Goal: Task Accomplishment & Management: Complete application form

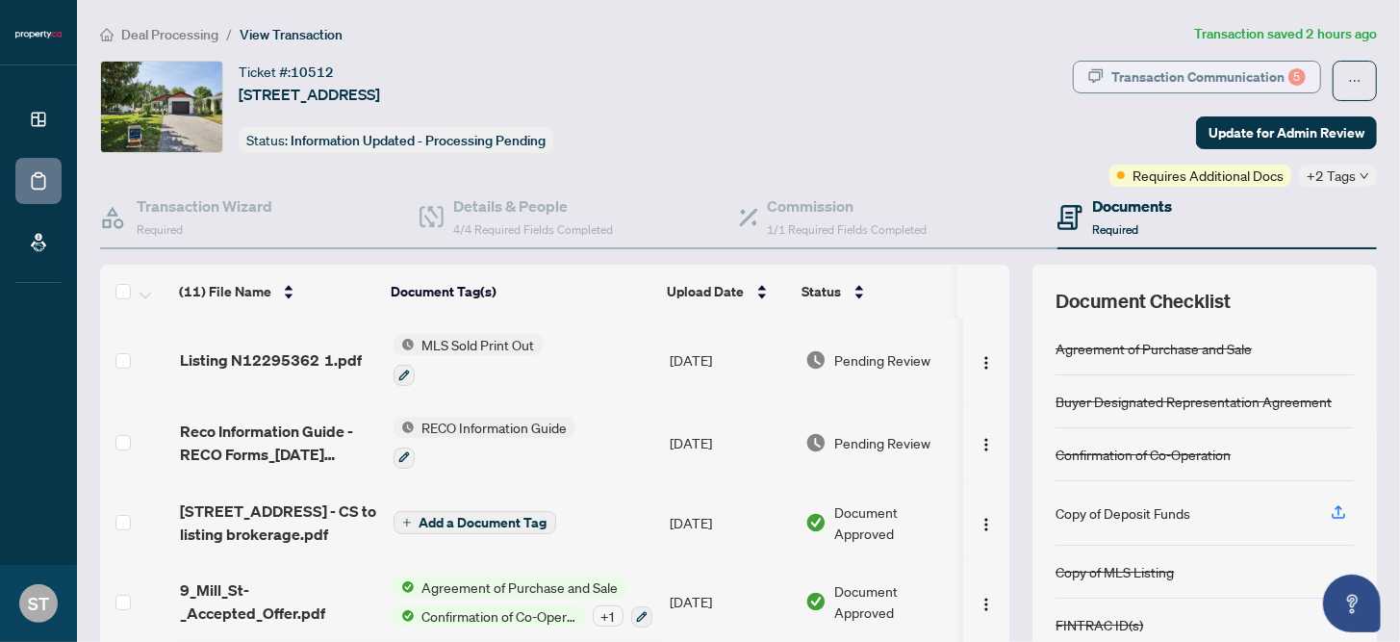
click at [1123, 77] on div "Transaction Communication 5" at bounding box center [1208, 77] width 194 height 31
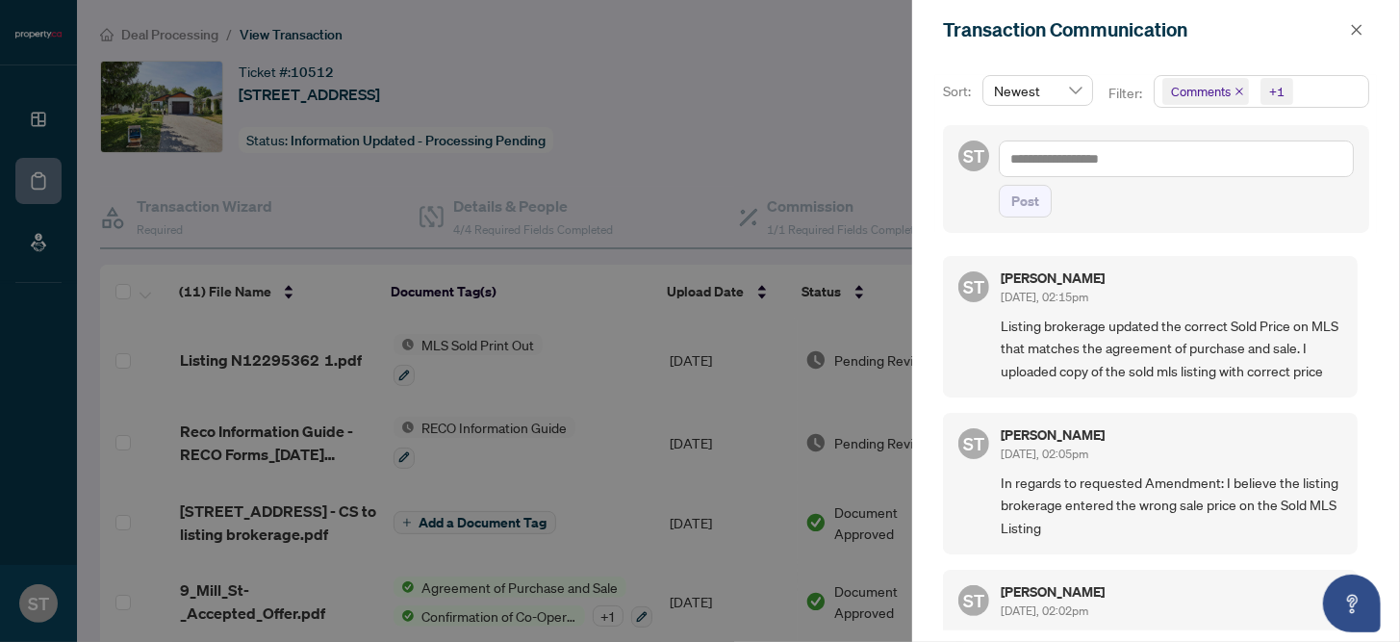
scroll to position [256, 0]
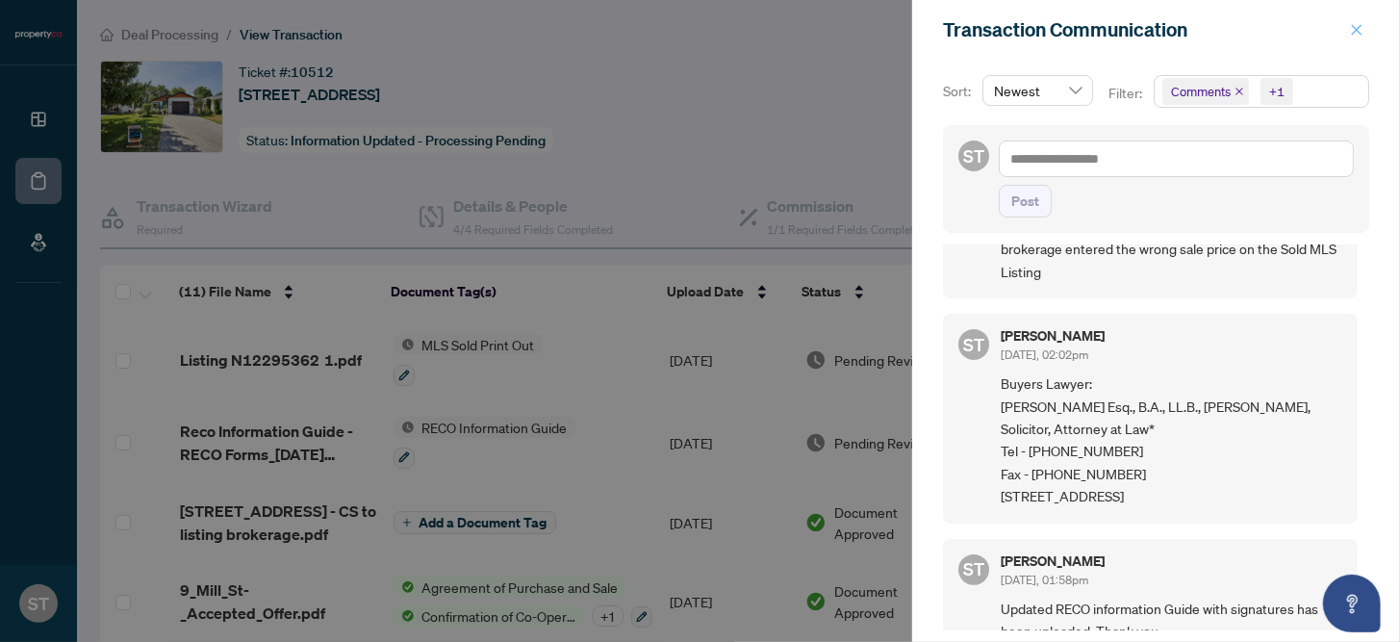
click at [1352, 23] on icon "close" at bounding box center [1356, 29] width 13 height 13
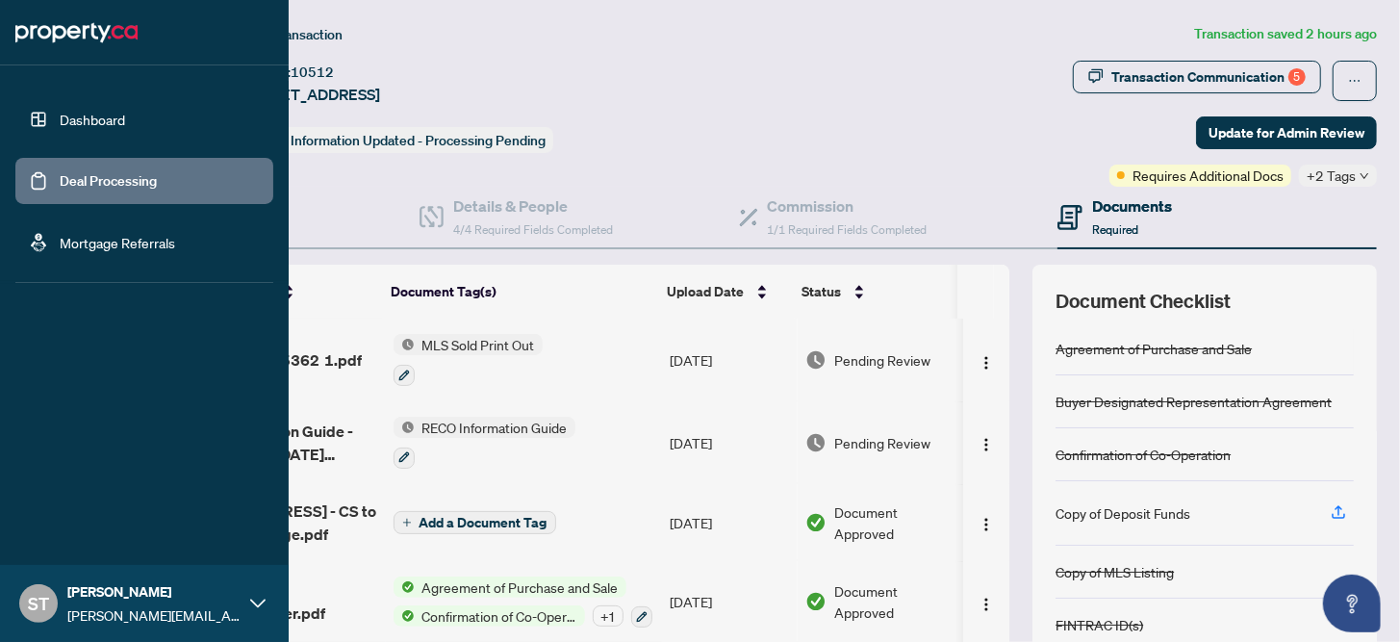
click at [60, 111] on link "Dashboard" at bounding box center [92, 119] width 65 height 17
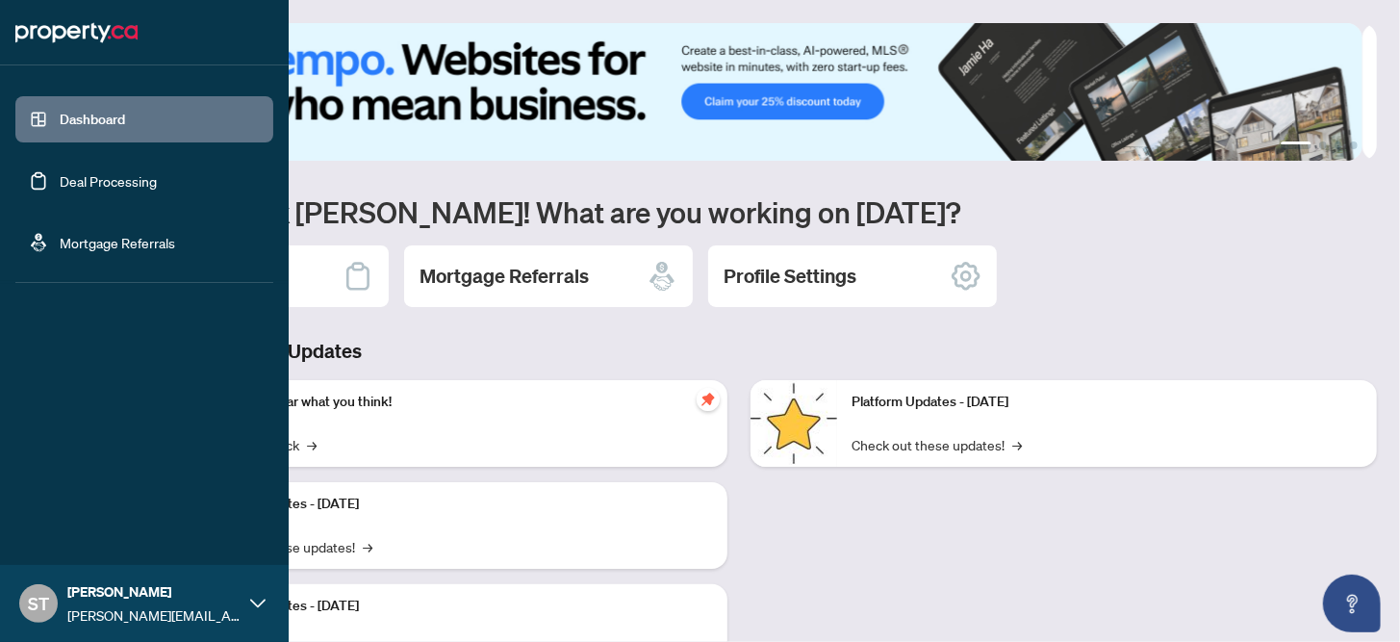
click at [60, 187] on link "Deal Processing" at bounding box center [108, 180] width 97 height 17
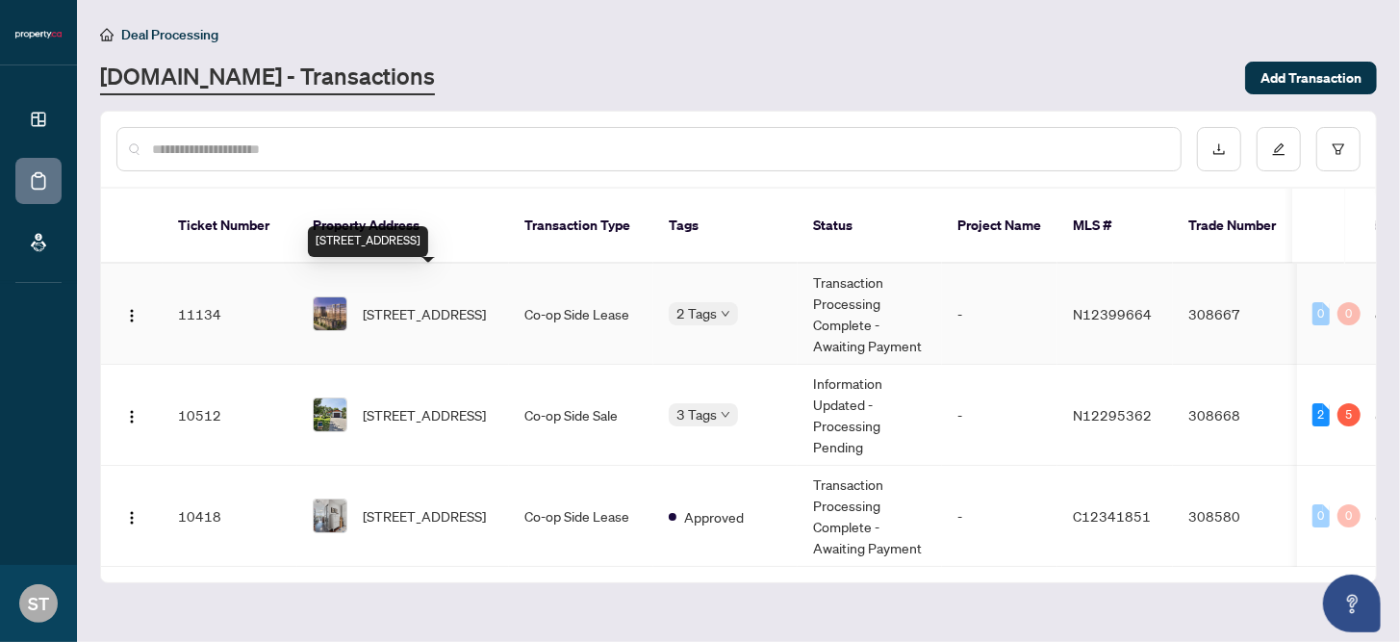
click at [450, 304] on span "[STREET_ADDRESS]" at bounding box center [424, 313] width 123 height 21
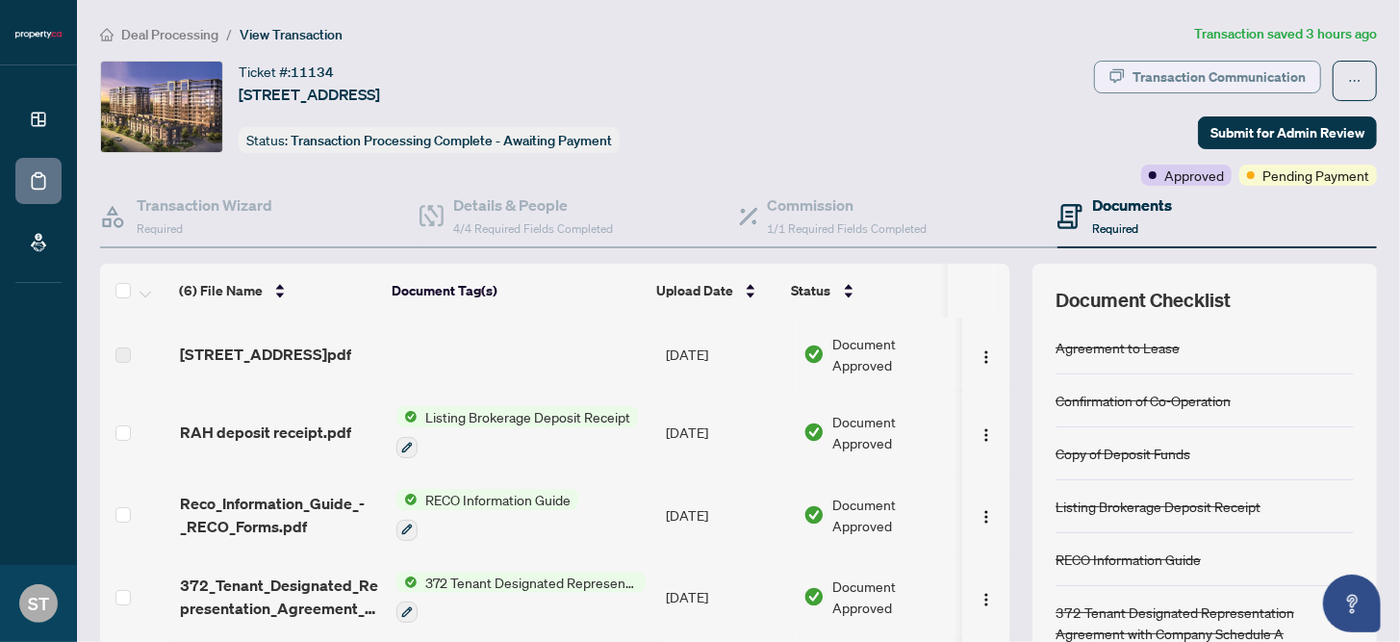
click at [1220, 63] on div "Transaction Communication" at bounding box center [1218, 77] width 173 height 31
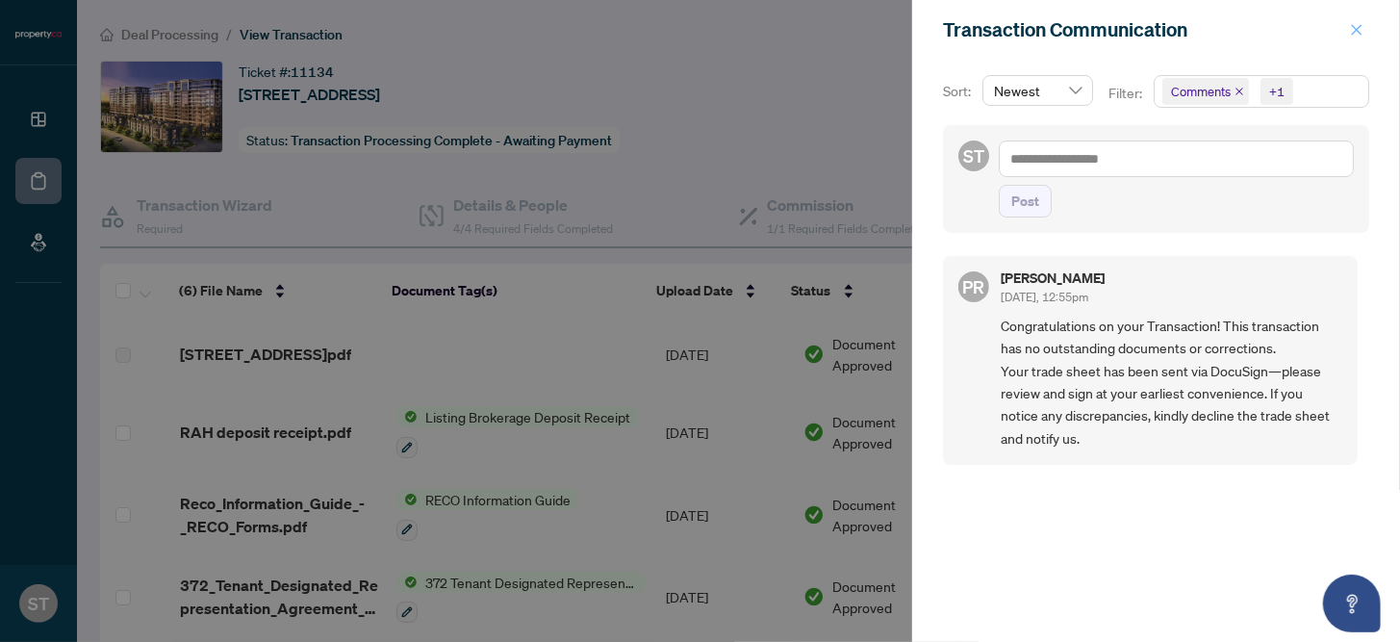
click at [1364, 31] on button "button" at bounding box center [1356, 29] width 25 height 23
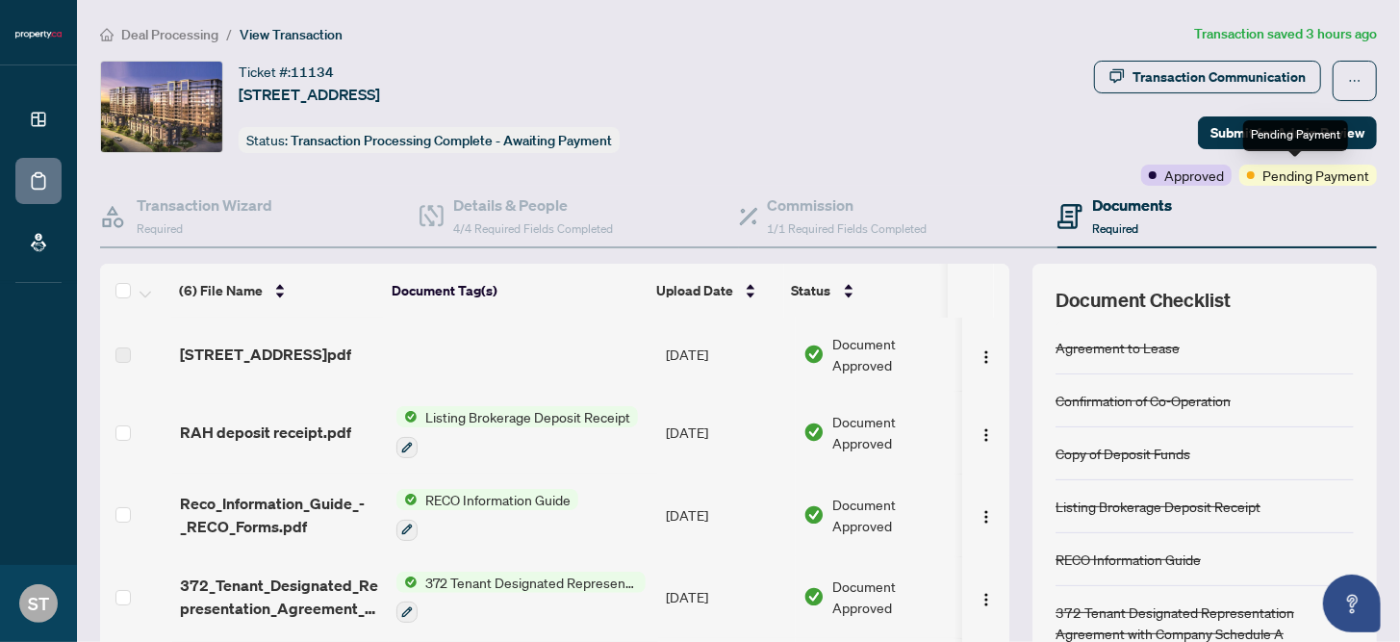
click at [1265, 167] on span "Pending Payment" at bounding box center [1315, 174] width 107 height 21
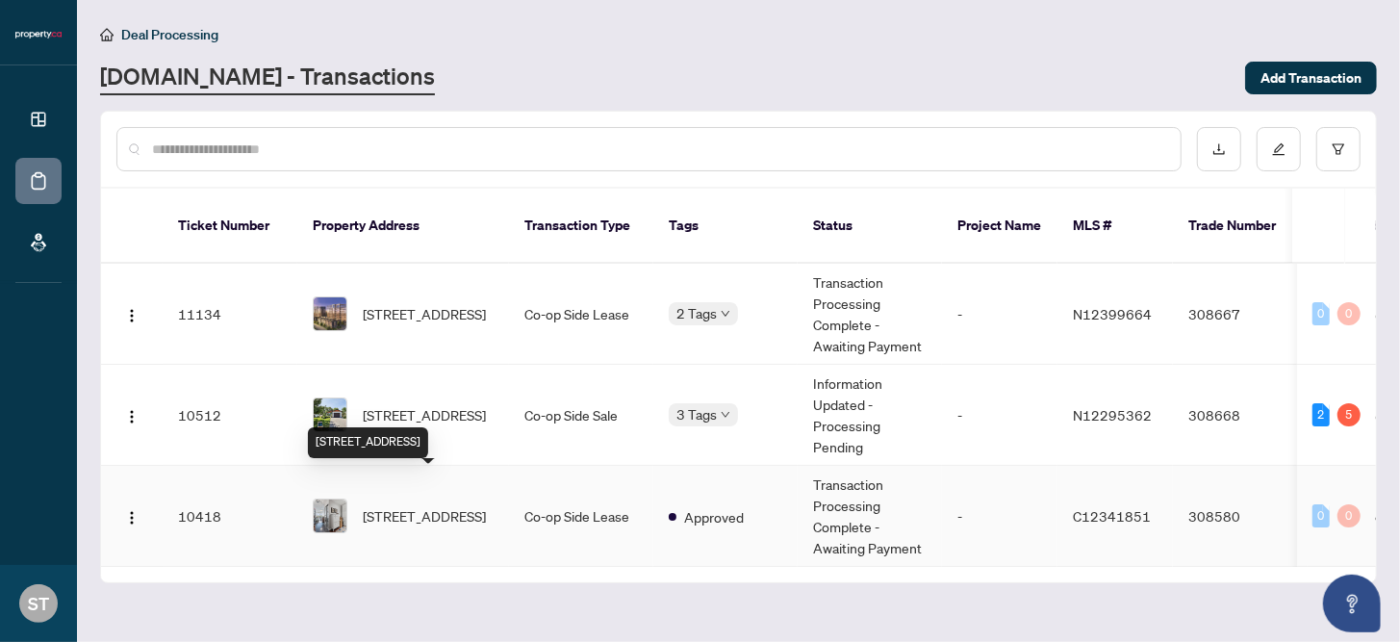
click at [396, 505] on span "[STREET_ADDRESS]" at bounding box center [424, 515] width 123 height 21
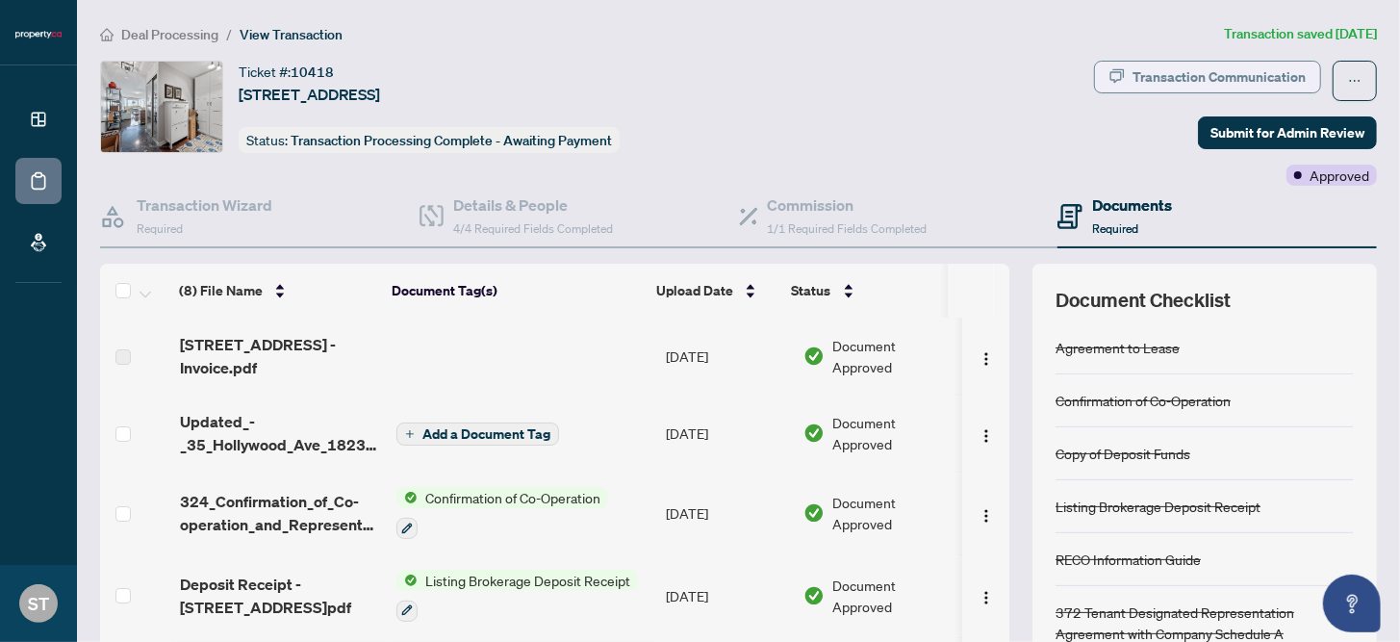
click at [1243, 80] on div "Transaction Communication" at bounding box center [1218, 77] width 173 height 31
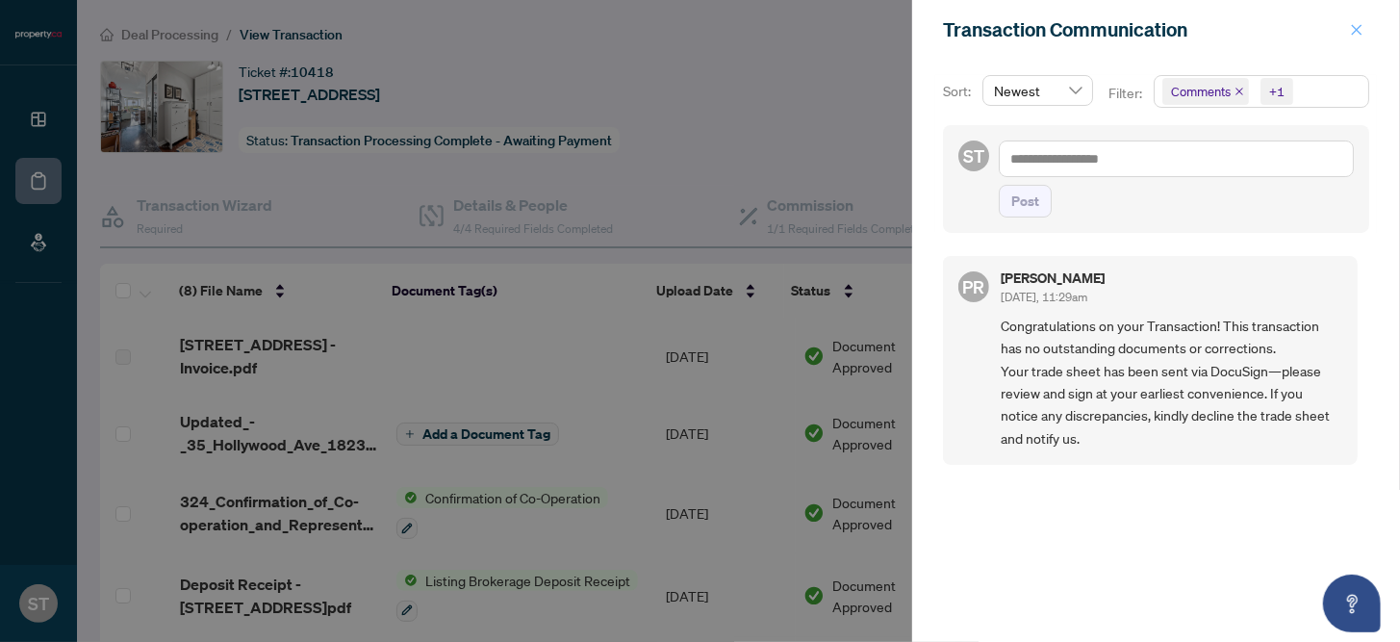
click at [1355, 34] on icon "close" at bounding box center [1356, 29] width 13 height 13
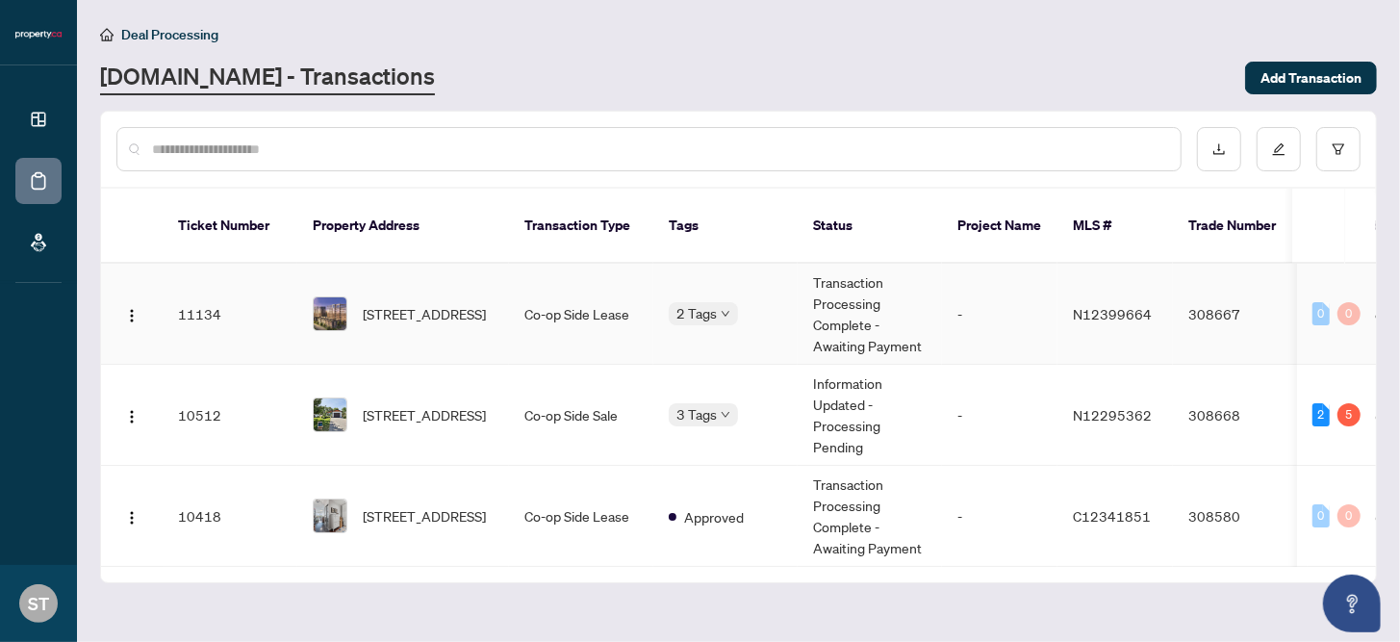
click at [385, 313] on td "[STREET_ADDRESS]" at bounding box center [403, 314] width 212 height 101
click at [335, 397] on div "[STREET_ADDRESS]" at bounding box center [403, 414] width 181 height 35
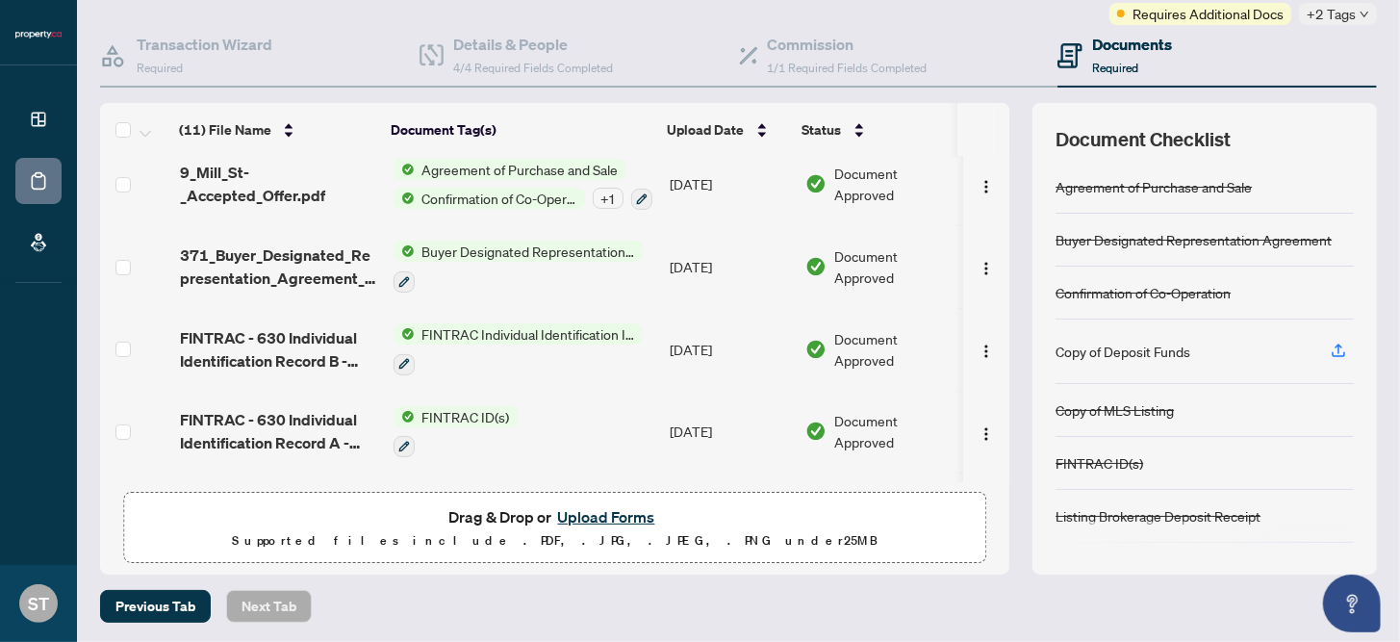
scroll to position [513, 0]
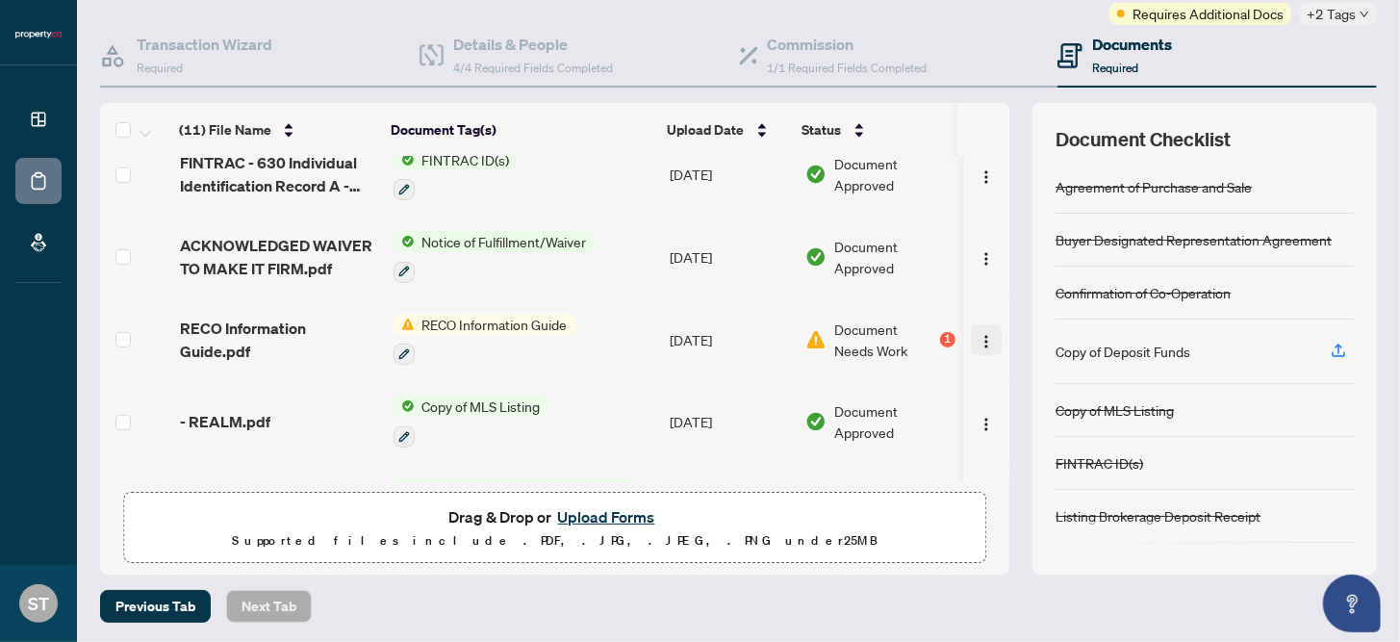
click at [978, 334] on img "button" at bounding box center [985, 341] width 15 height 15
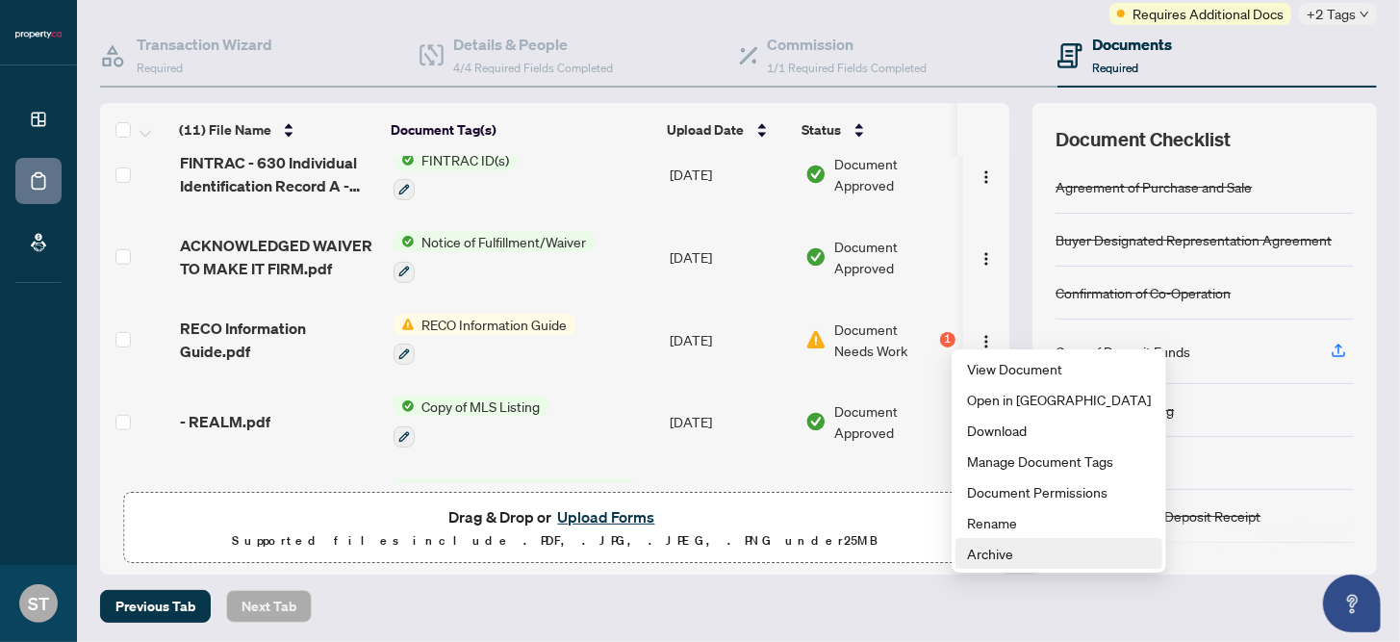
click at [973, 555] on span "Archive" at bounding box center [1059, 553] width 184 height 21
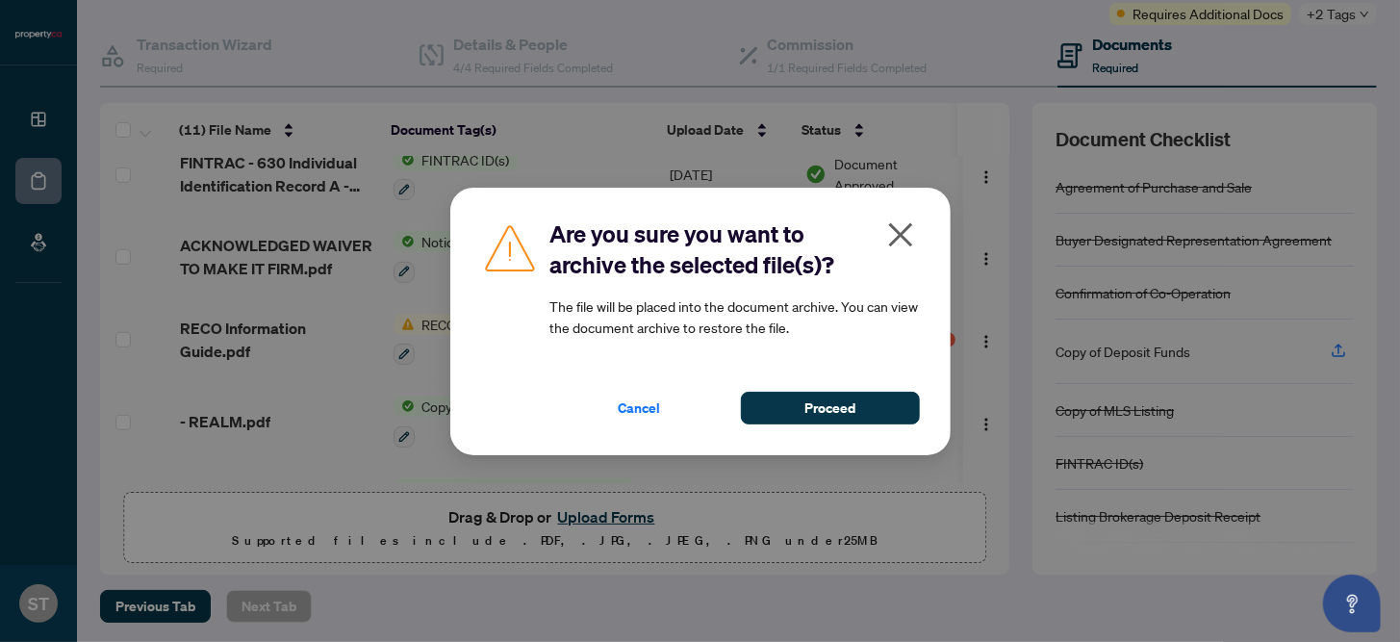
click at [907, 230] on icon "close" at bounding box center [900, 234] width 31 height 31
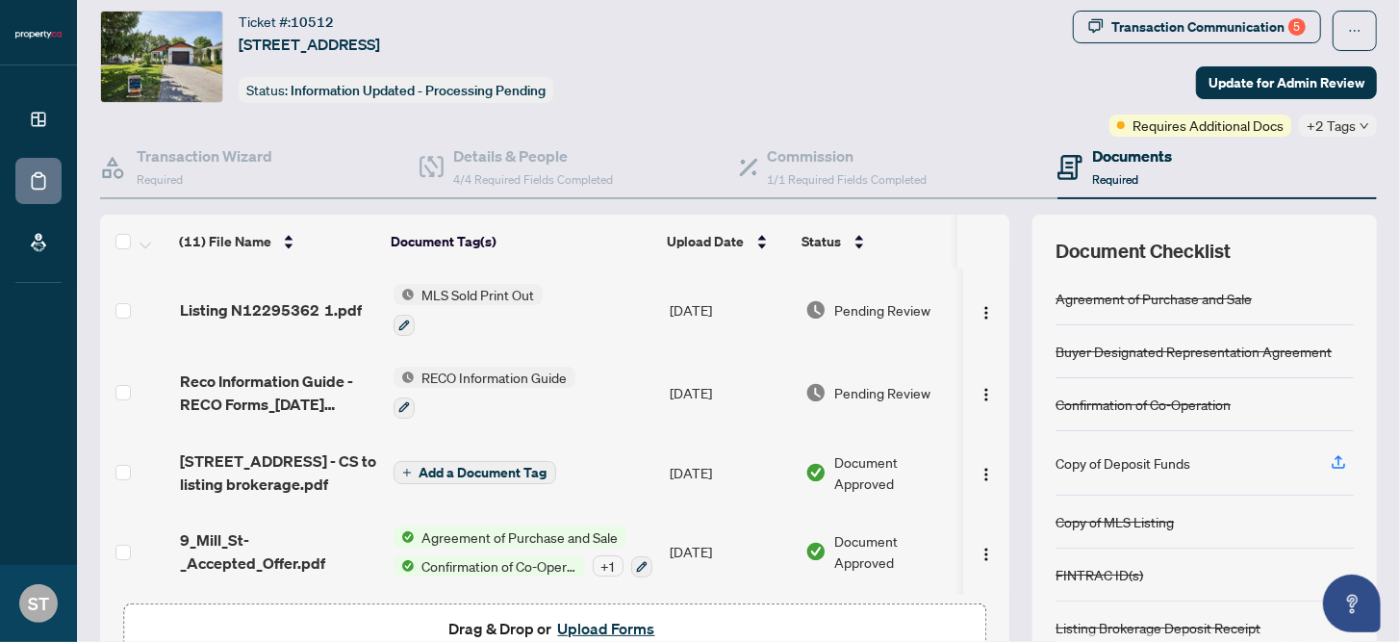
scroll to position [0, 0]
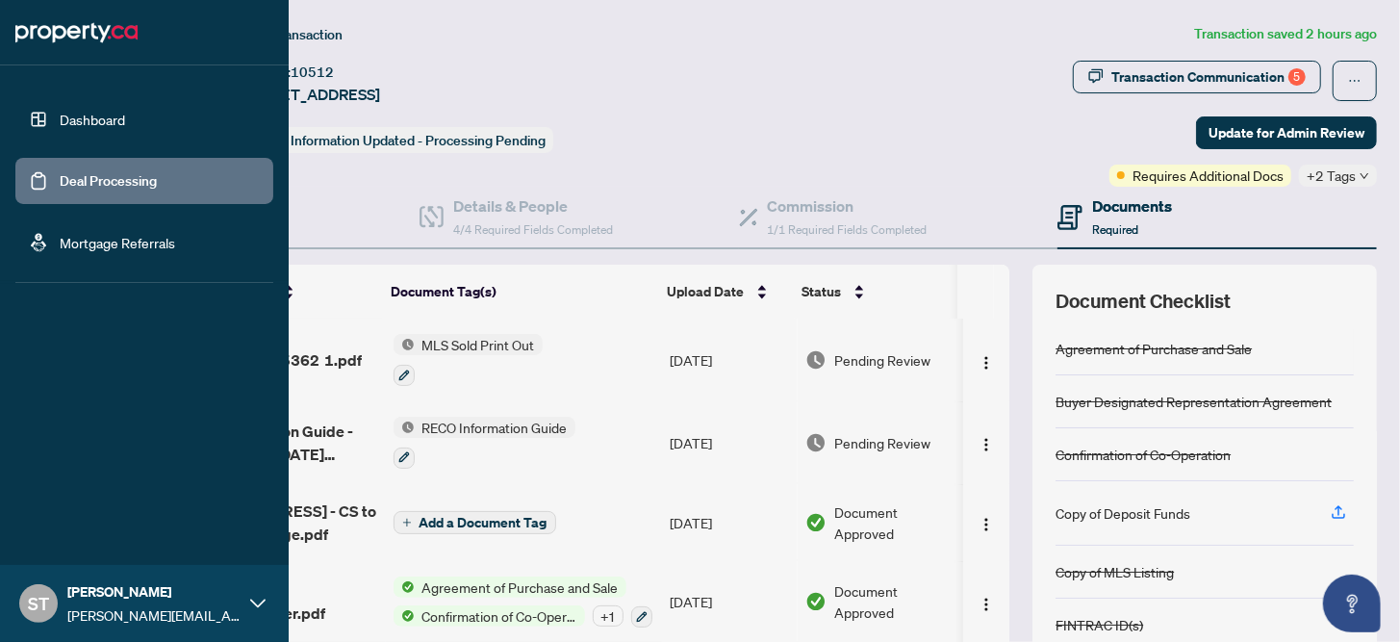
click at [78, 111] on link "Dashboard" at bounding box center [92, 119] width 65 height 17
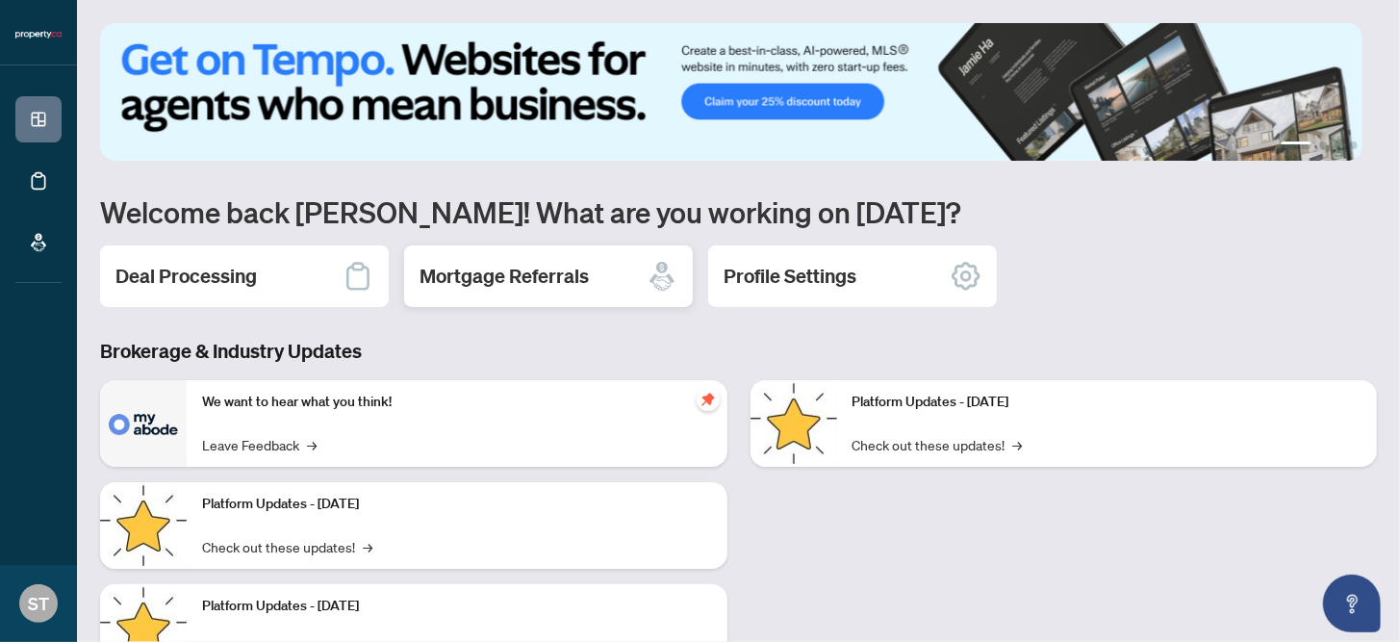
click at [618, 253] on div "Mortgage Referrals" at bounding box center [548, 276] width 289 height 62
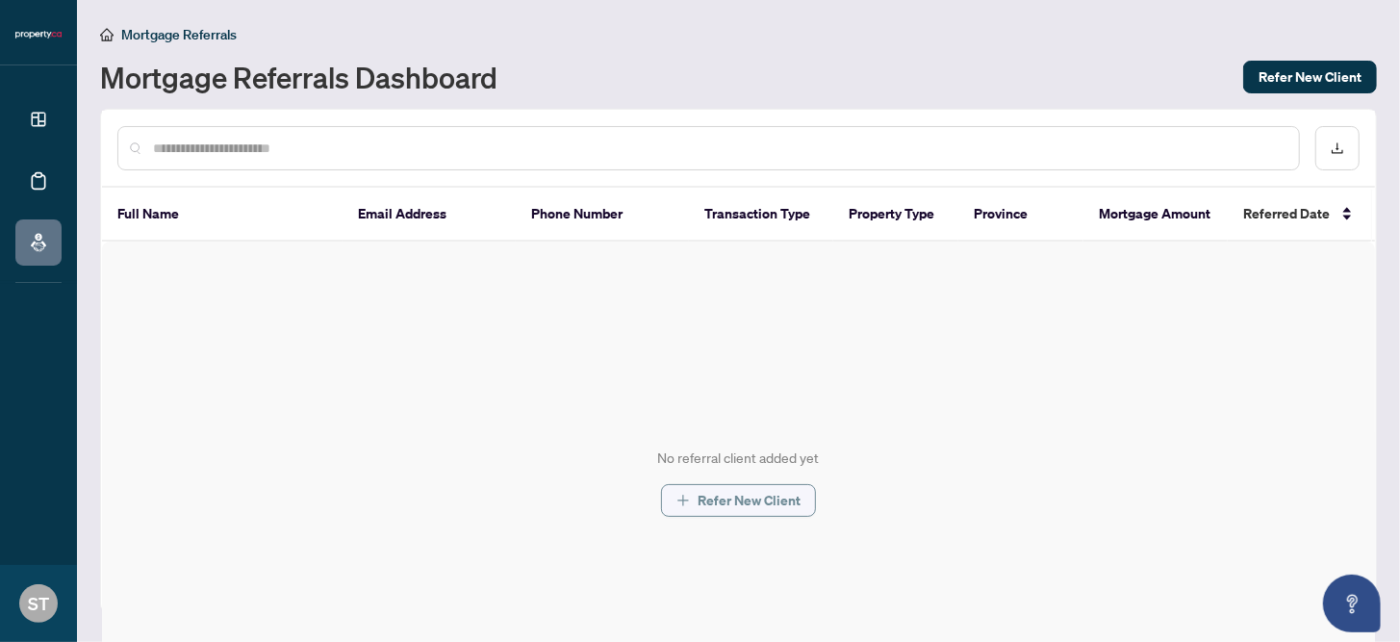
click at [702, 493] on span "Refer New Client" at bounding box center [748, 500] width 103 height 31
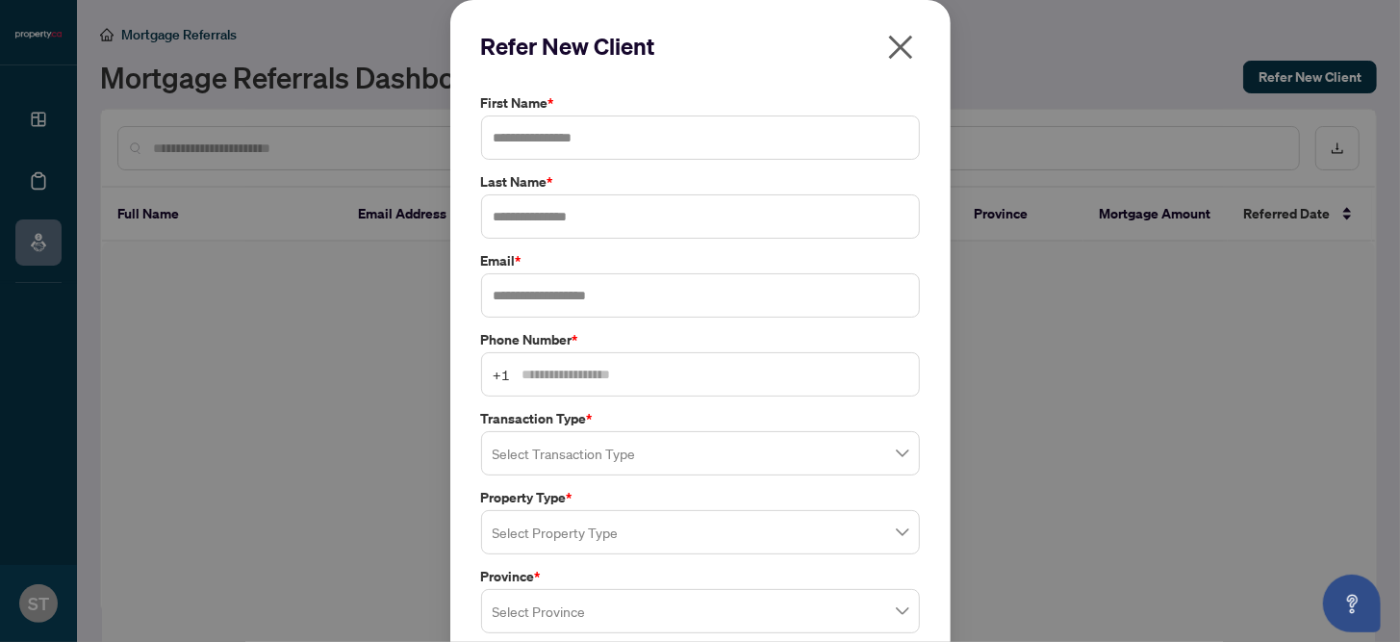
click at [889, 52] on icon "close" at bounding box center [900, 48] width 24 height 24
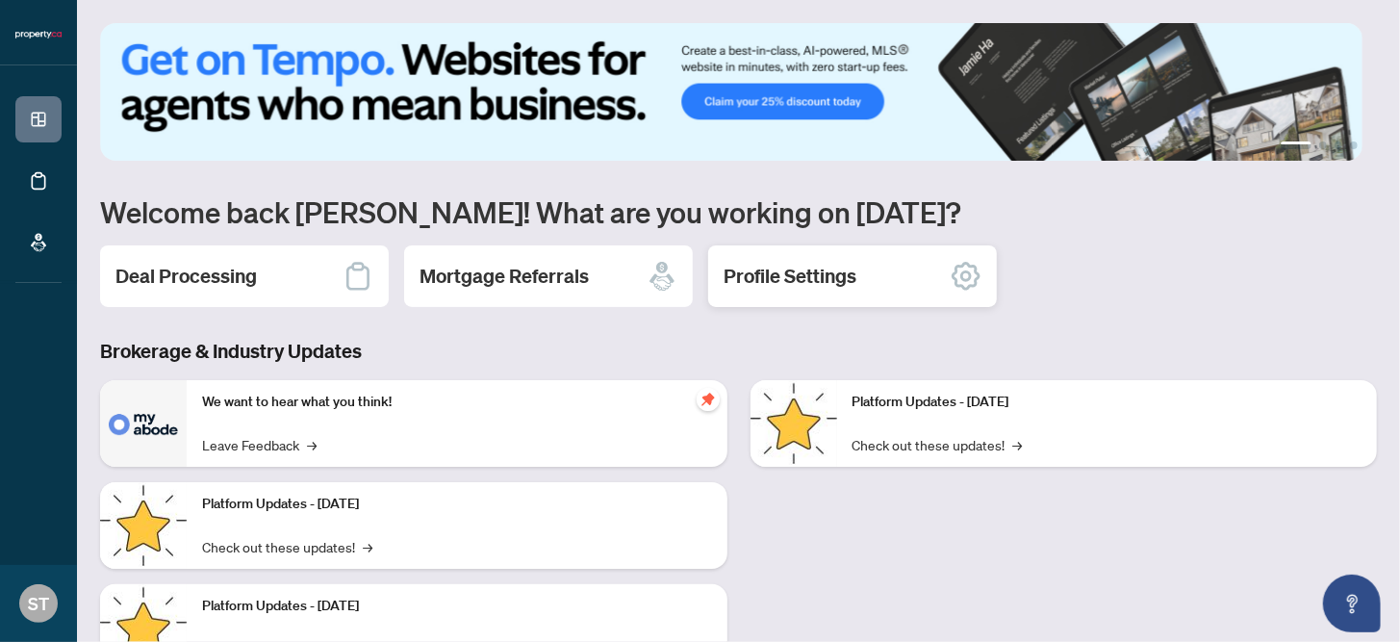
click at [768, 277] on h2 "Profile Settings" at bounding box center [789, 276] width 133 height 27
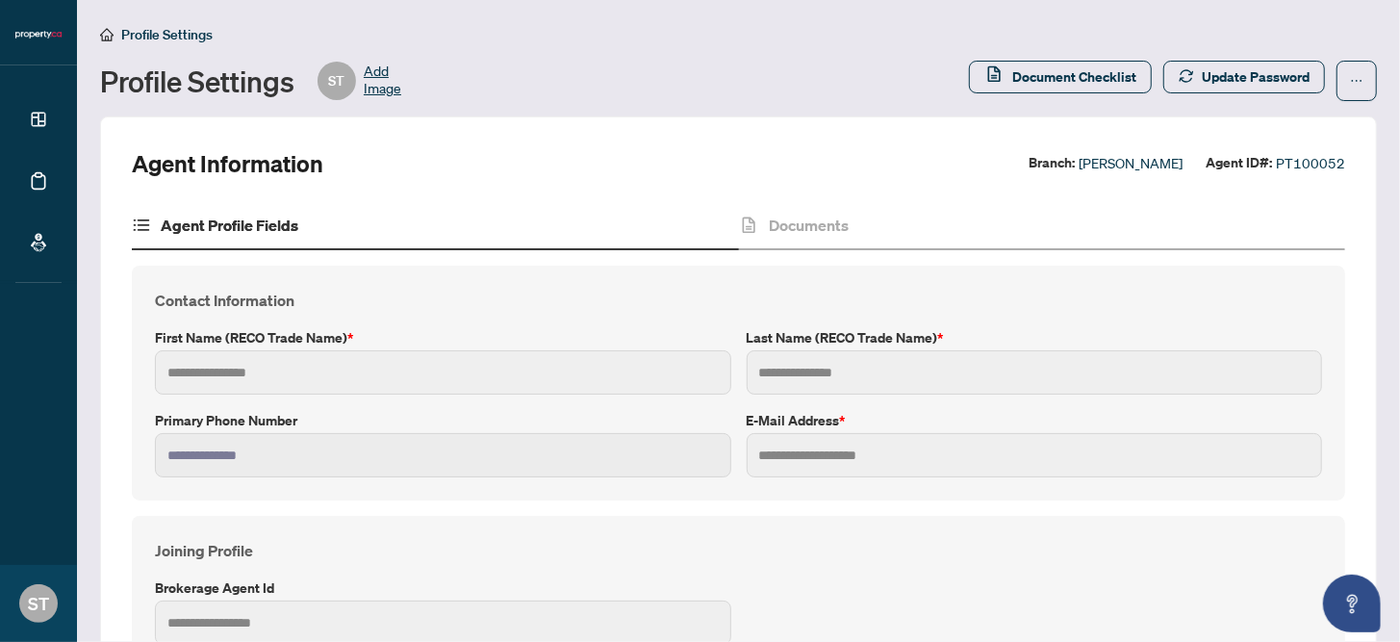
type input "******"
type input "****"
type input "**********"
type input "***"
click at [969, 64] on button "Document Checklist" at bounding box center [1060, 77] width 183 height 33
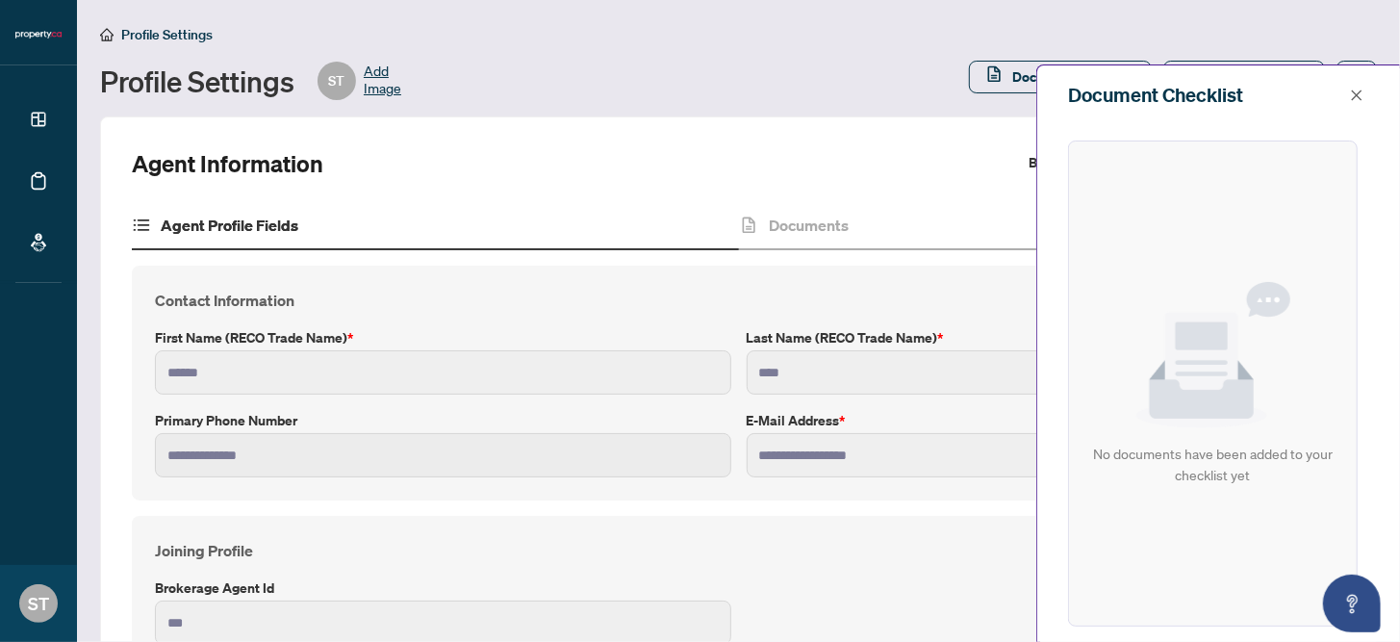
scroll to position [298, 0]
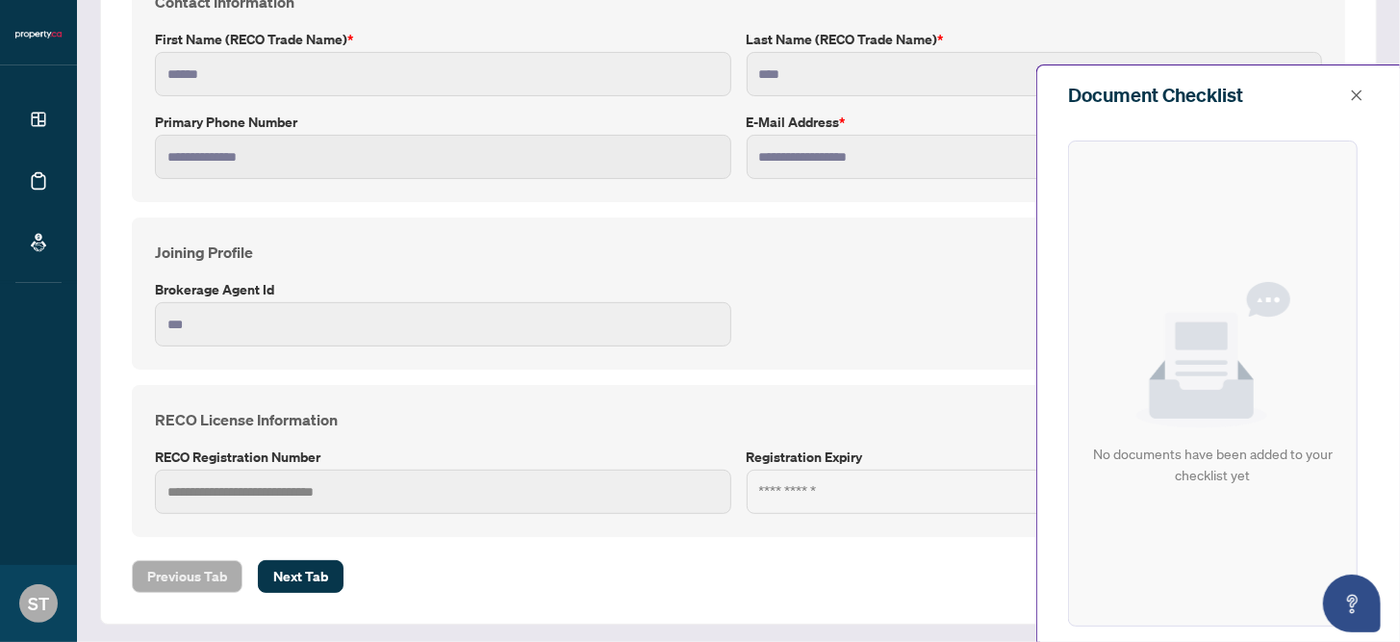
click at [749, 6] on h4 "Contact Information" at bounding box center [738, 1] width 1167 height 23
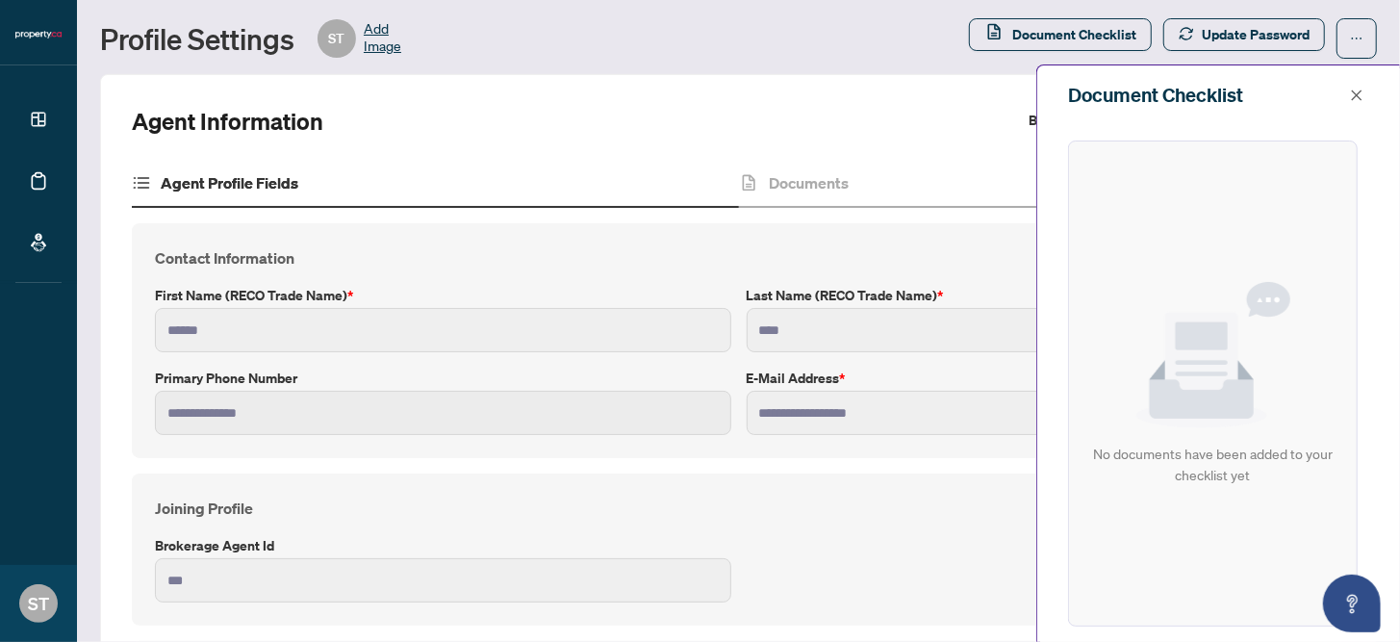
scroll to position [0, 0]
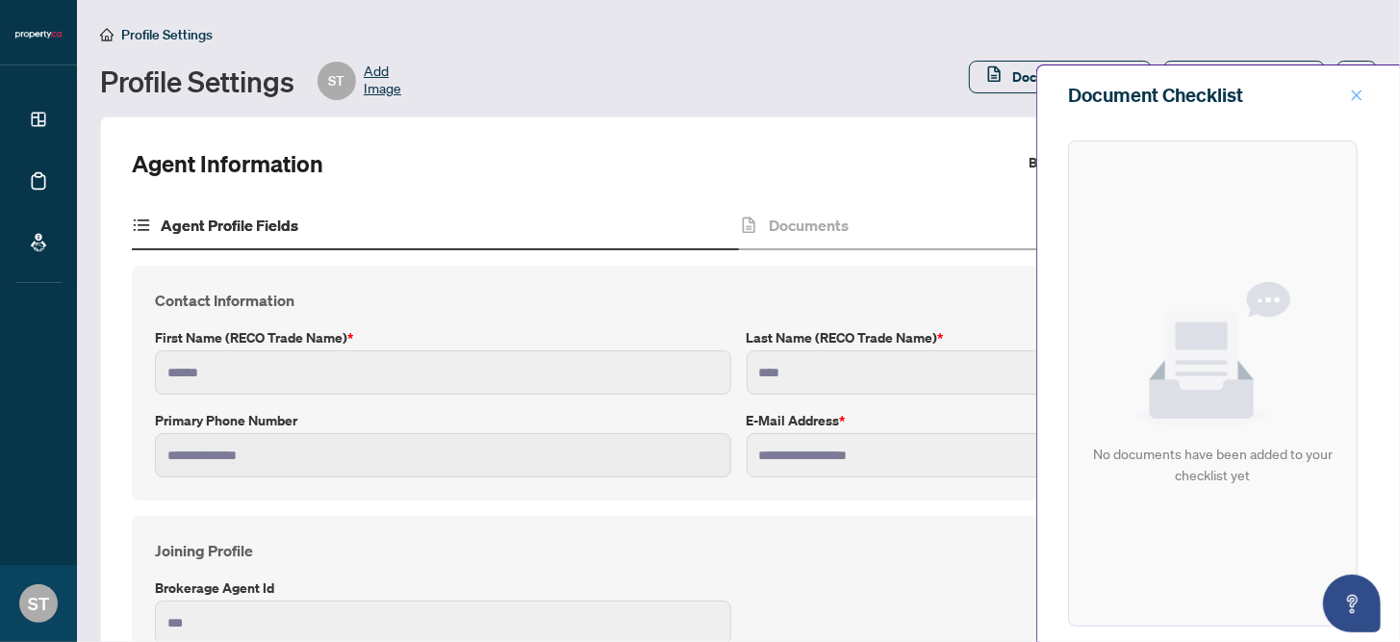
click at [1356, 95] on icon "close" at bounding box center [1356, 94] width 11 height 11
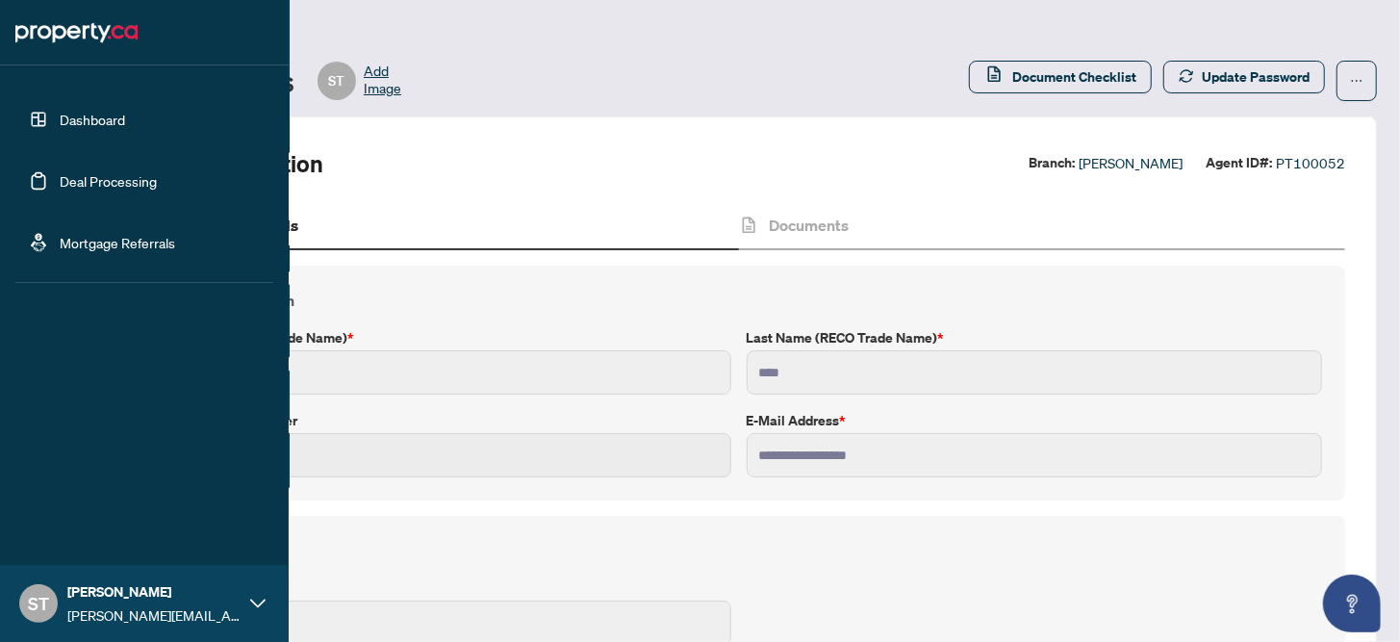
click at [60, 112] on link "Dashboard" at bounding box center [92, 119] width 65 height 17
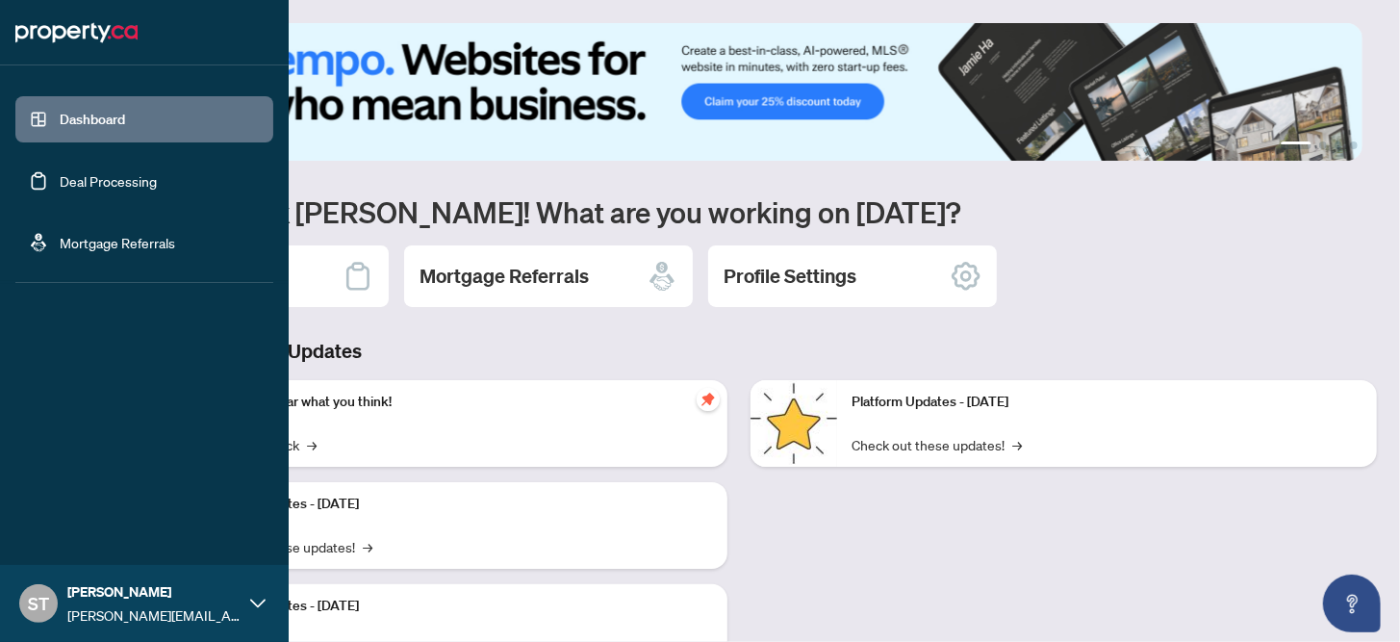
click at [60, 183] on link "Deal Processing" at bounding box center [108, 180] width 97 height 17
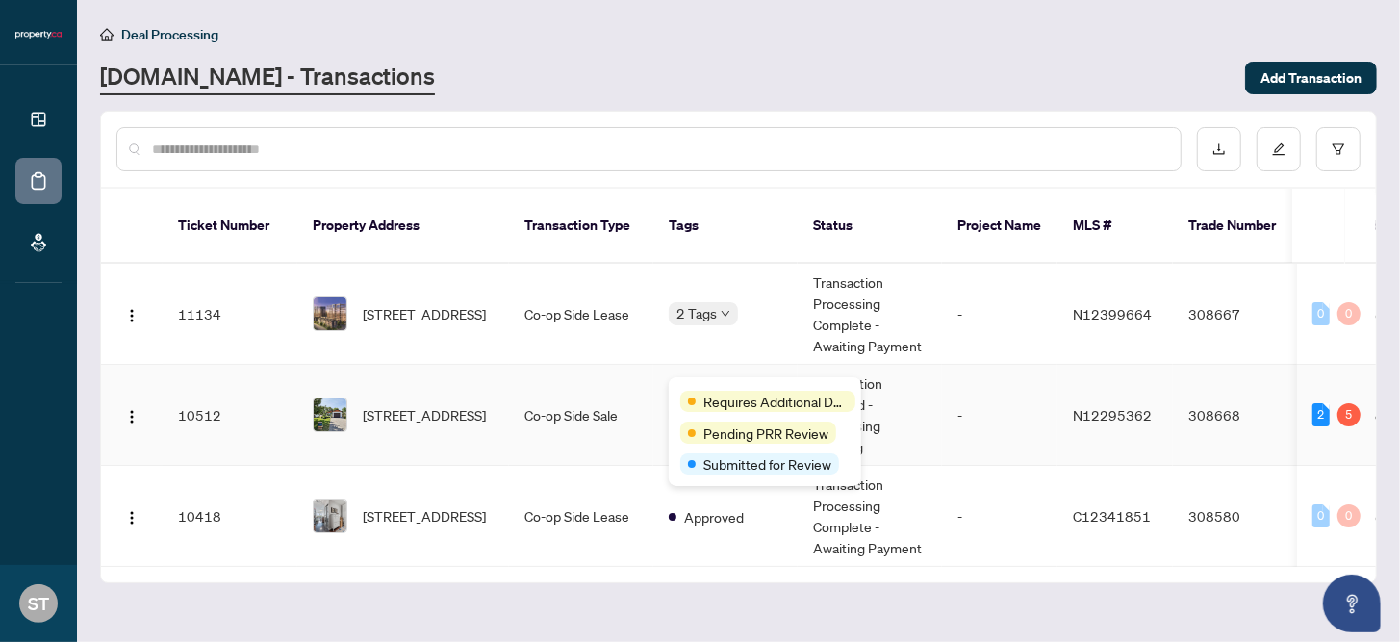
click at [727, 387] on div "Requires Additional Docs Pending PRR Review Submitted for Review" at bounding box center [765, 431] width 192 height 109
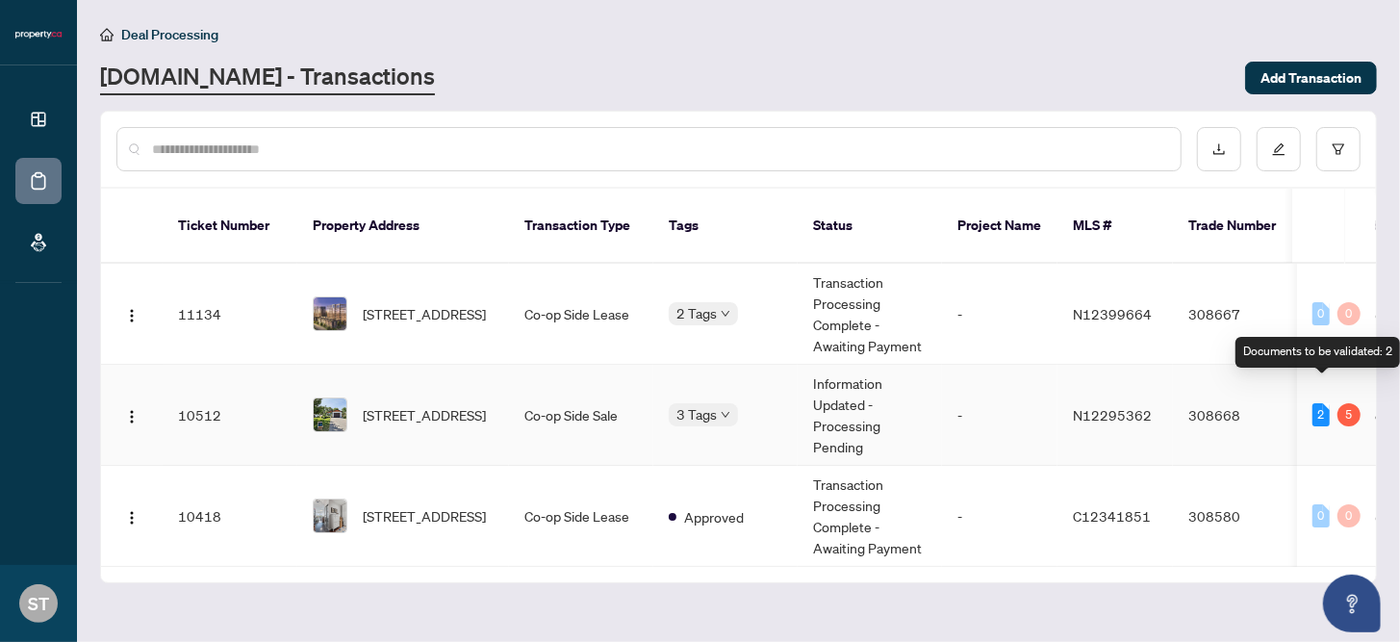
click at [1313, 403] on div "2" at bounding box center [1320, 414] width 17 height 23
click at [938, 377] on td "Information Updated - Processing Pending" at bounding box center [869, 415] width 144 height 101
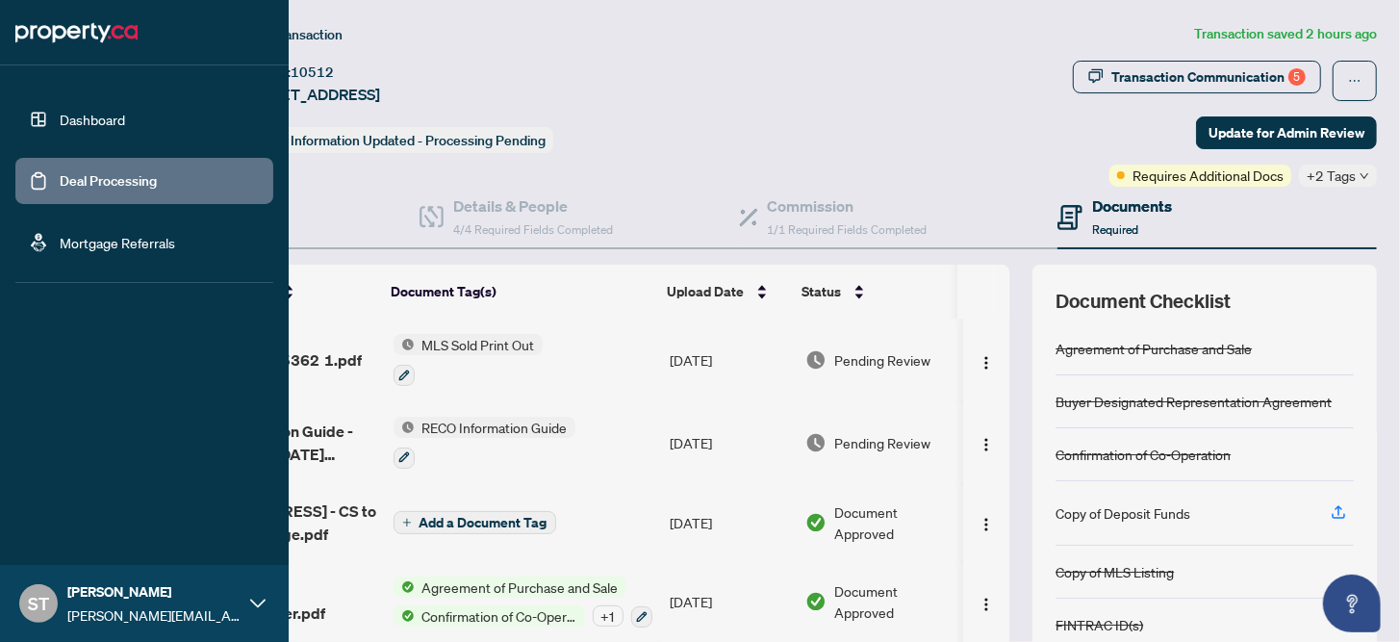
click at [60, 234] on link "Mortgage Referrals" at bounding box center [117, 242] width 115 height 17
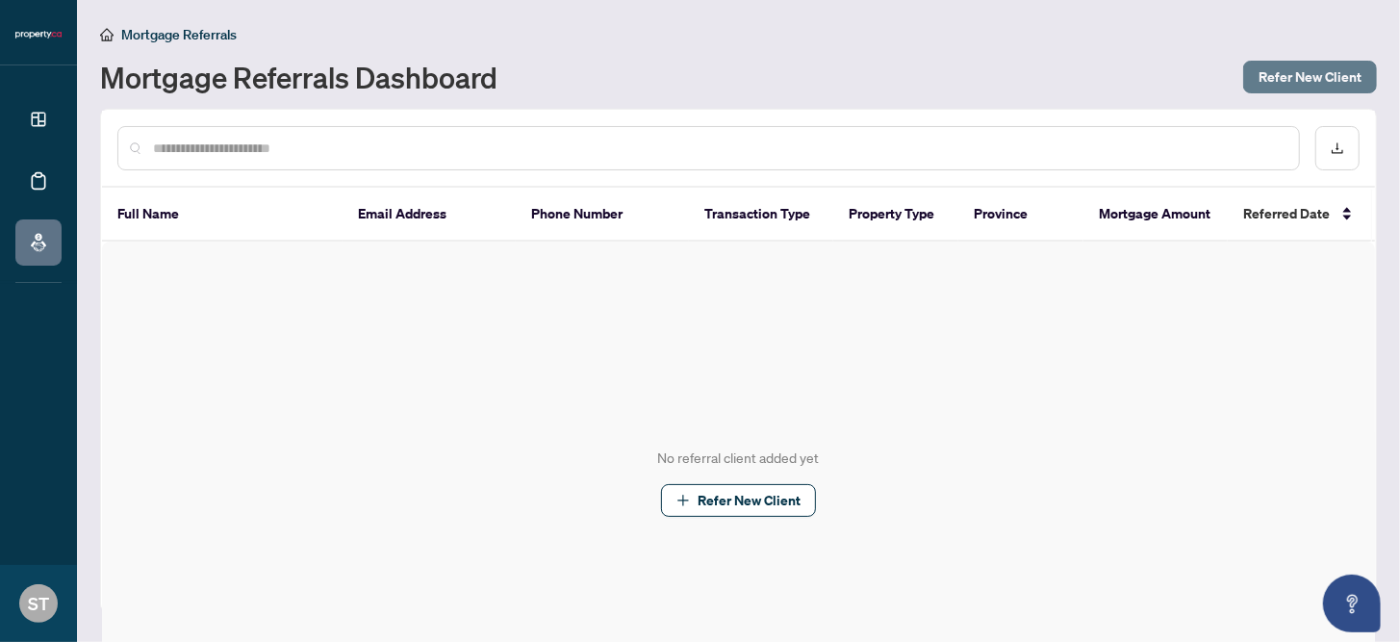
click at [1289, 72] on span "Refer New Client" at bounding box center [1309, 77] width 103 height 31
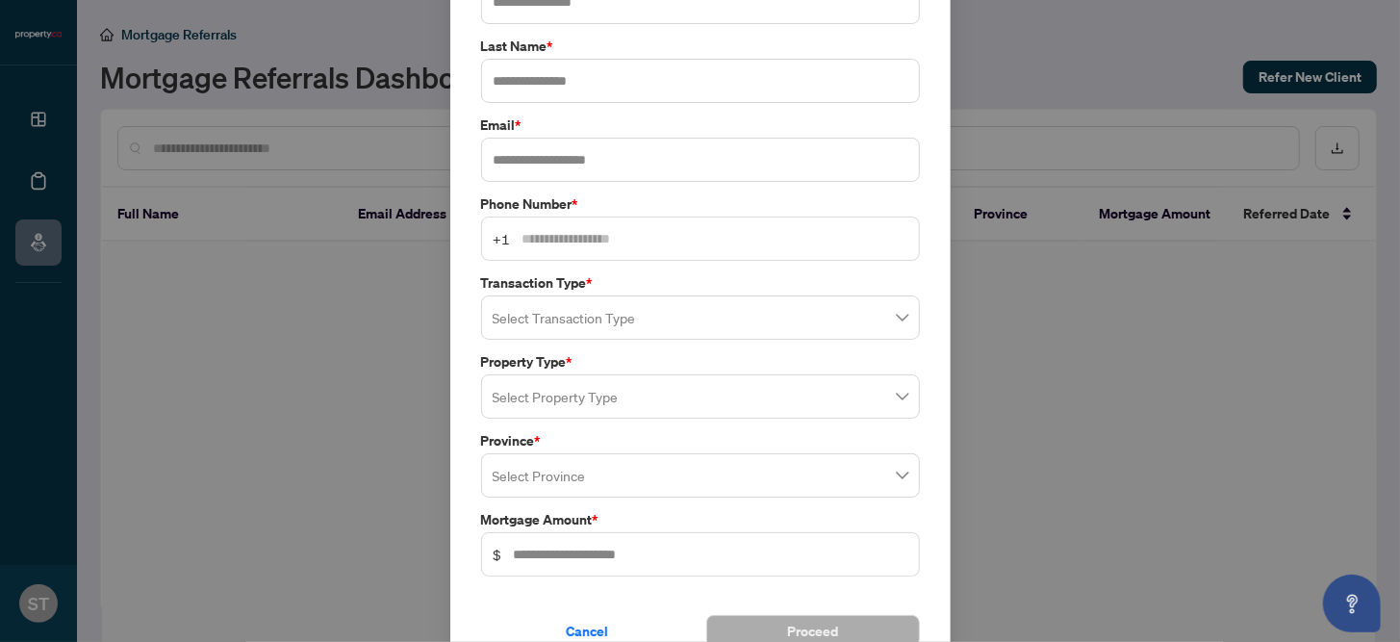
scroll to position [168, 0]
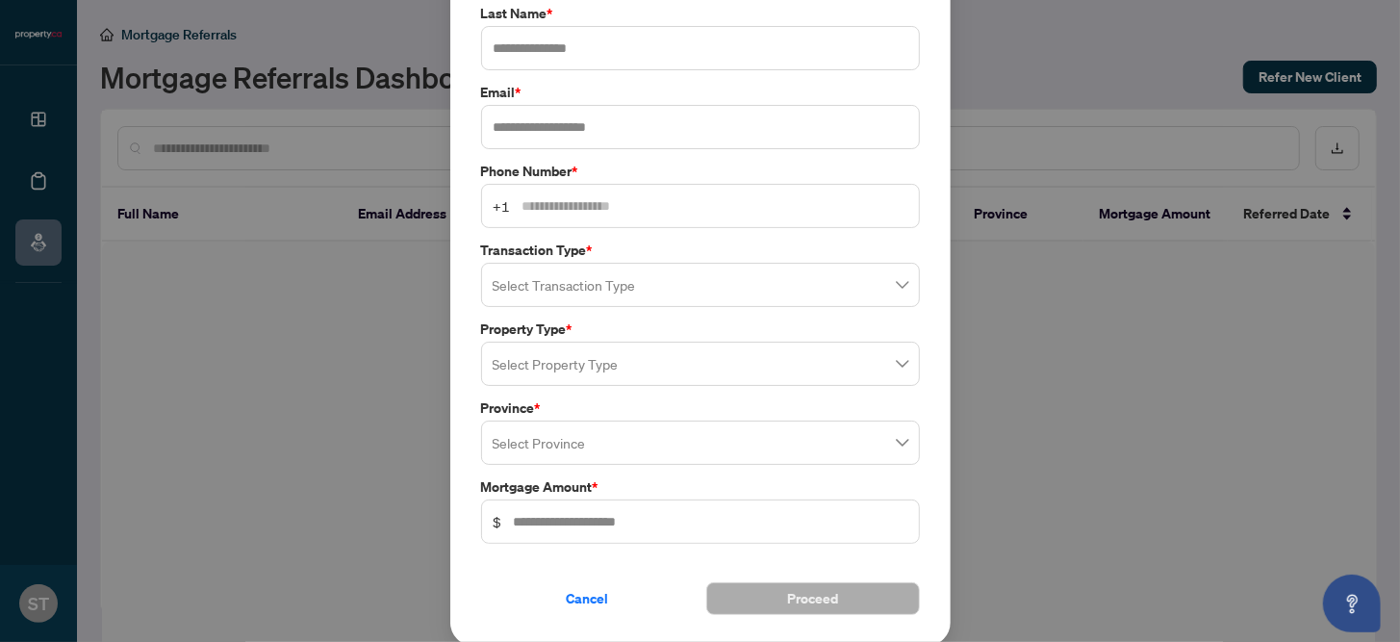
click at [651, 263] on div "Select Transaction Type" at bounding box center [700, 285] width 439 height 44
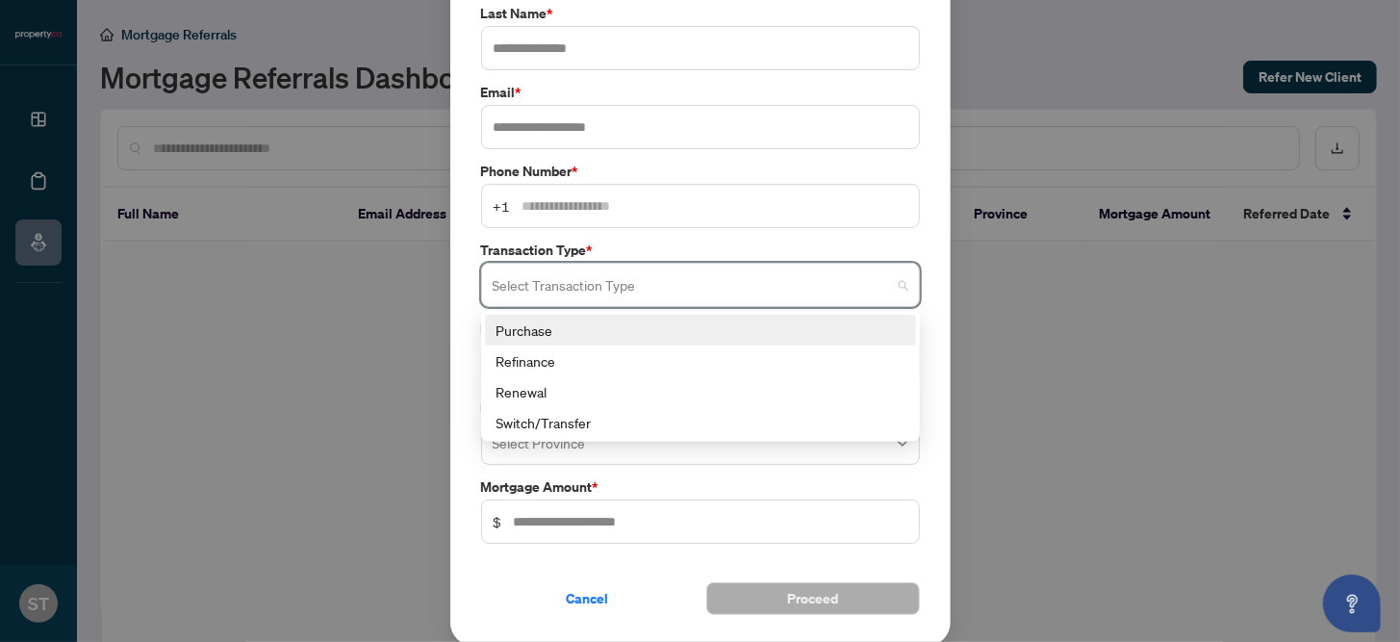
click at [453, 274] on div "Refer New Client First Name * Last Name * Email * Phone Number * +1 Transaction…" at bounding box center [700, 239] width 500 height 814
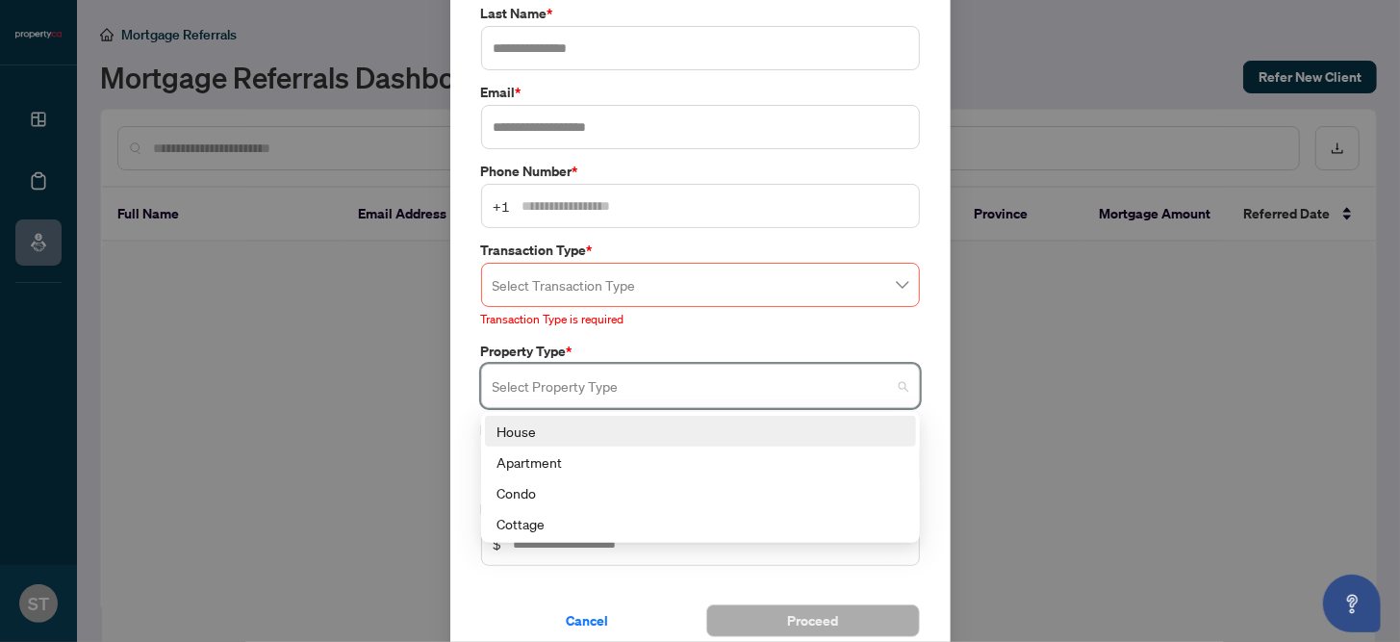
click at [537, 373] on input "search" at bounding box center [691, 388] width 398 height 42
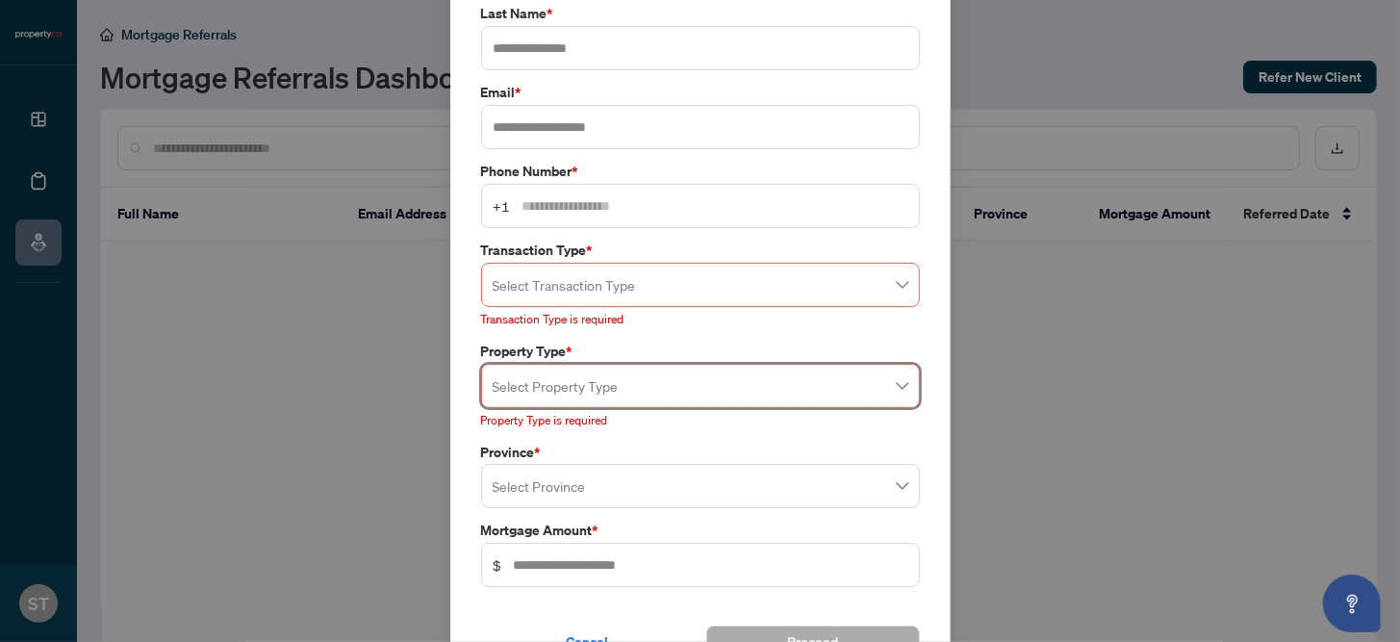
click at [464, 365] on div "Refer New Client First Name * Last Name * Email * Phone Number * +1 Transaction…" at bounding box center [700, 260] width 500 height 857
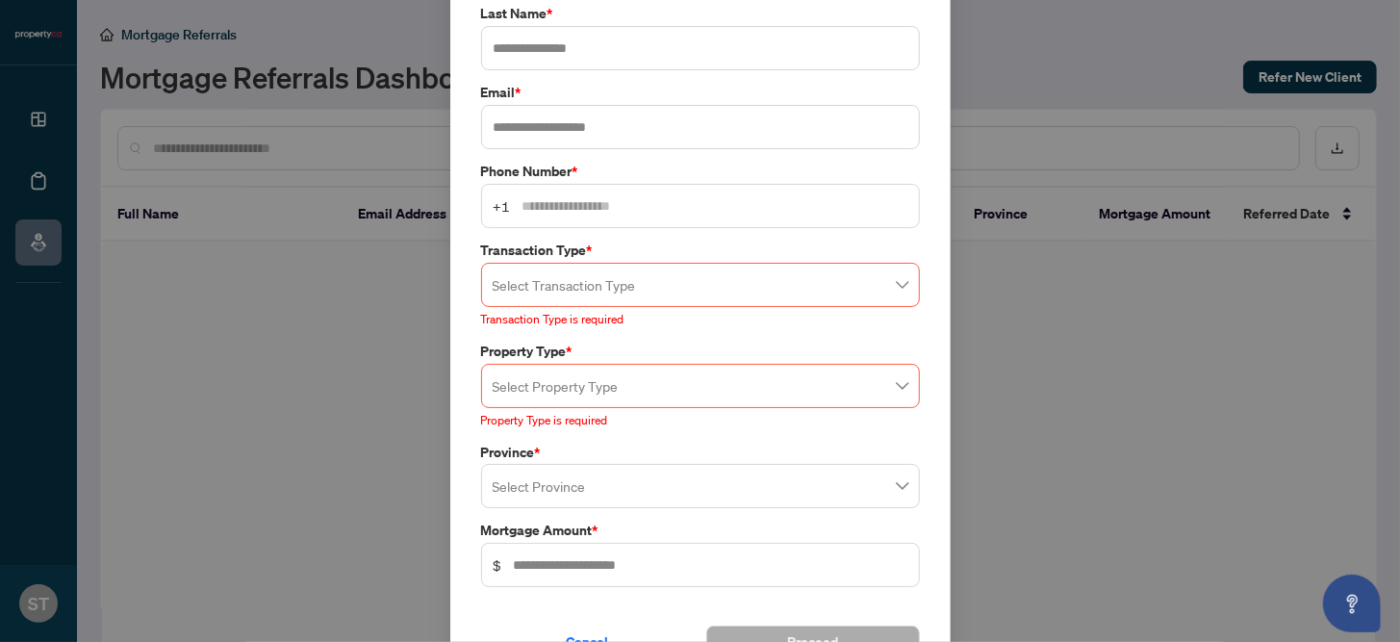
click at [507, 467] on input "search" at bounding box center [691, 488] width 398 height 42
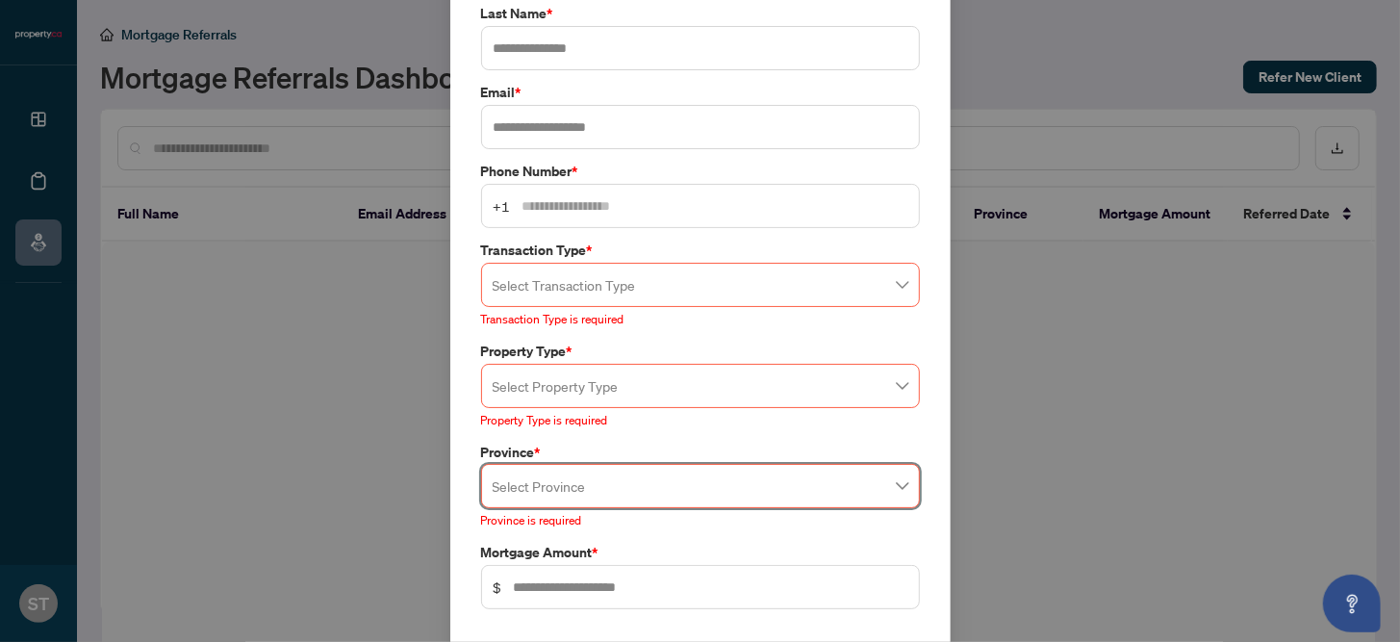
click at [452, 384] on div "Refer New Client First Name * Last Name * Email * Phone Number * +1 Transaction…" at bounding box center [700, 271] width 500 height 879
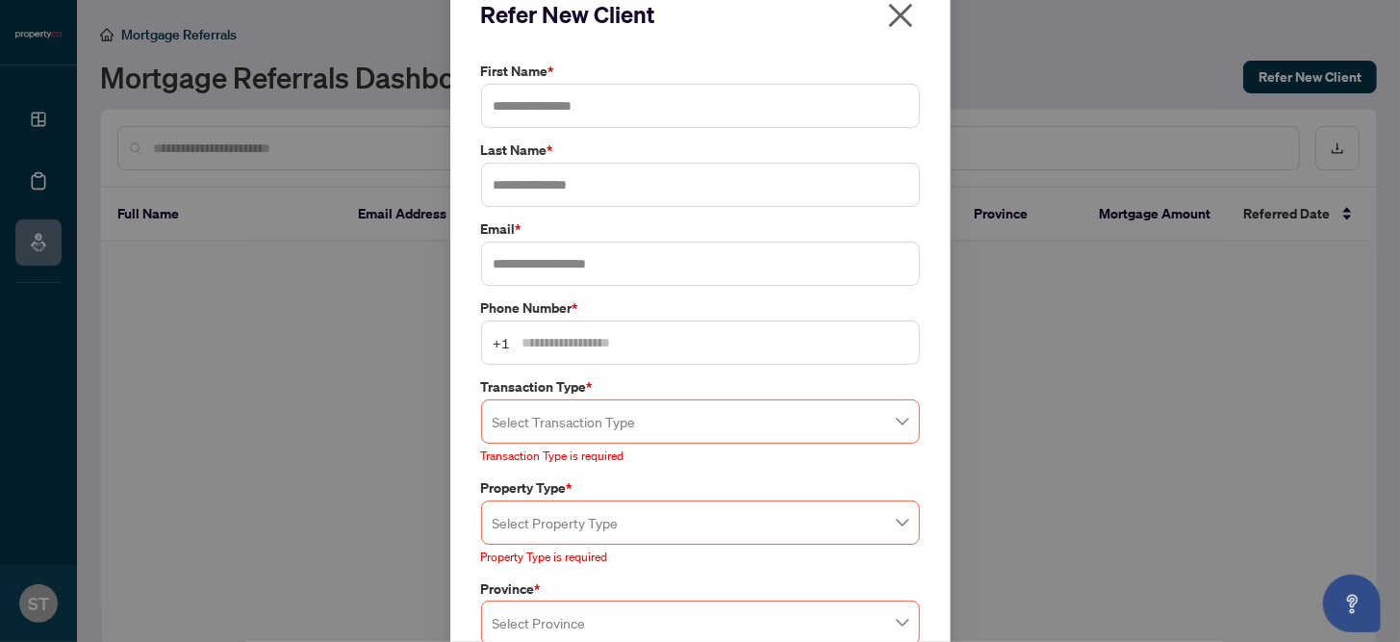
scroll to position [0, 0]
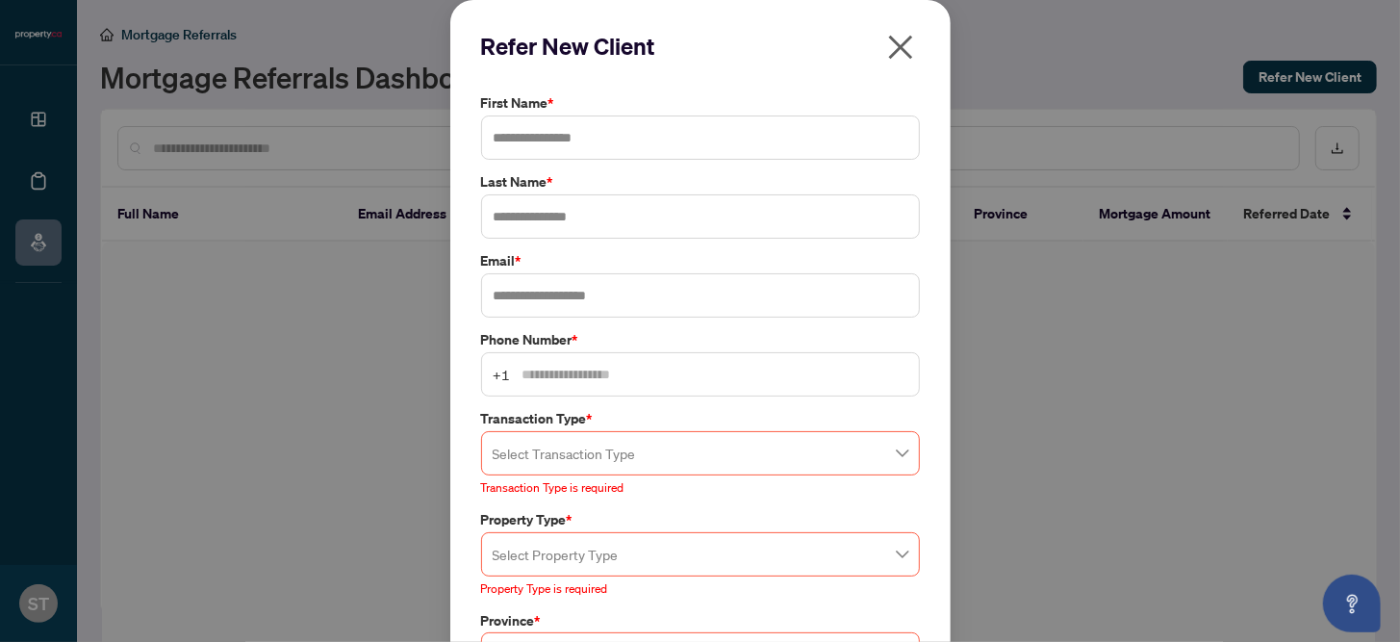
click at [897, 45] on icon "close" at bounding box center [900, 47] width 31 height 31
